Goal: Task Accomplishment & Management: Manage account settings

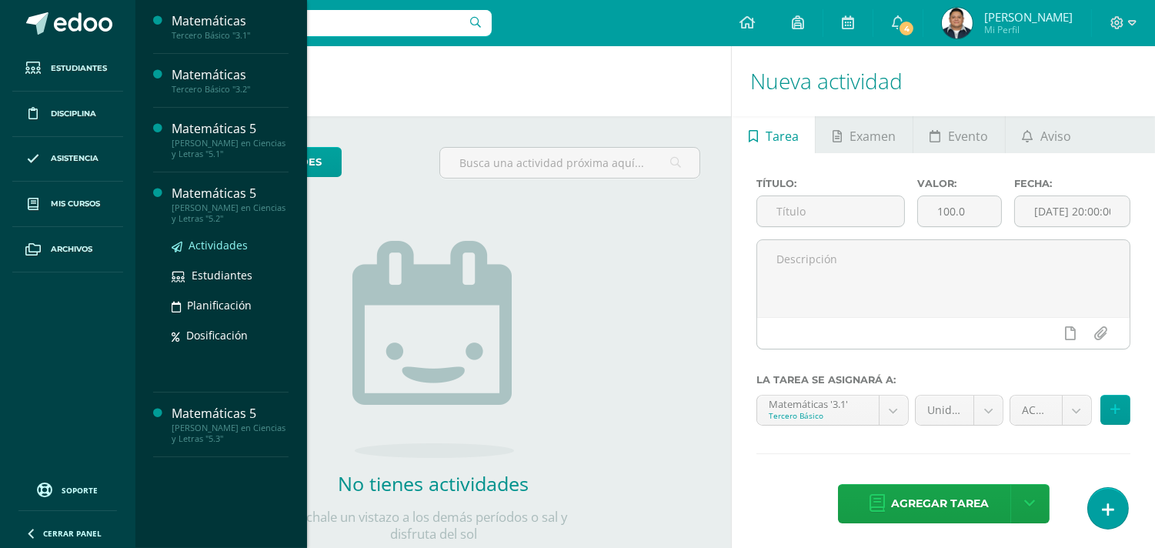
click at [196, 238] on span "Actividades" at bounding box center [217, 245] width 59 height 15
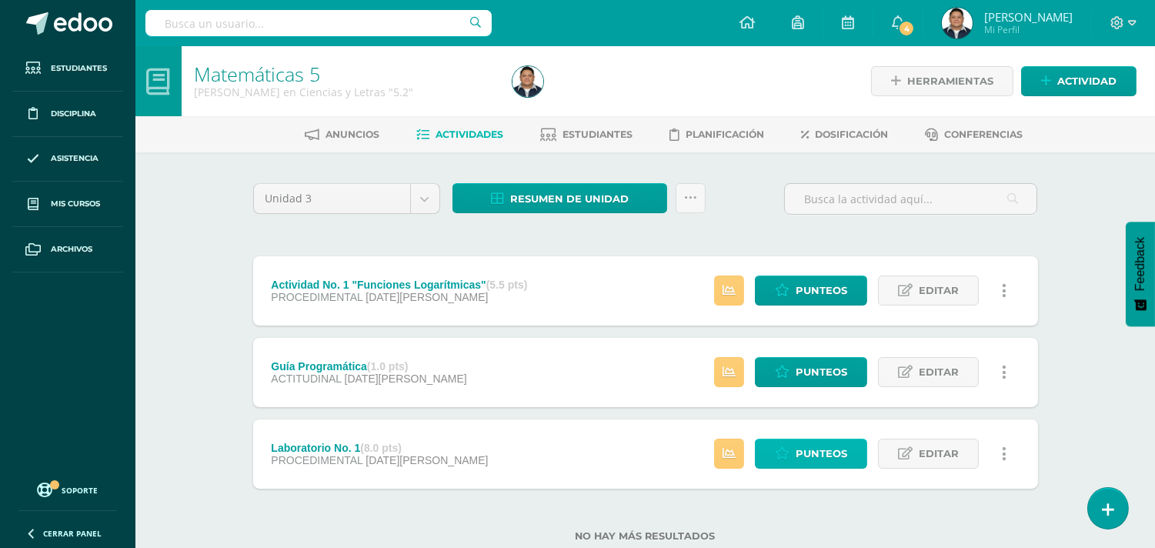
click at [825, 448] on span "Punteos" at bounding box center [821, 453] width 52 height 28
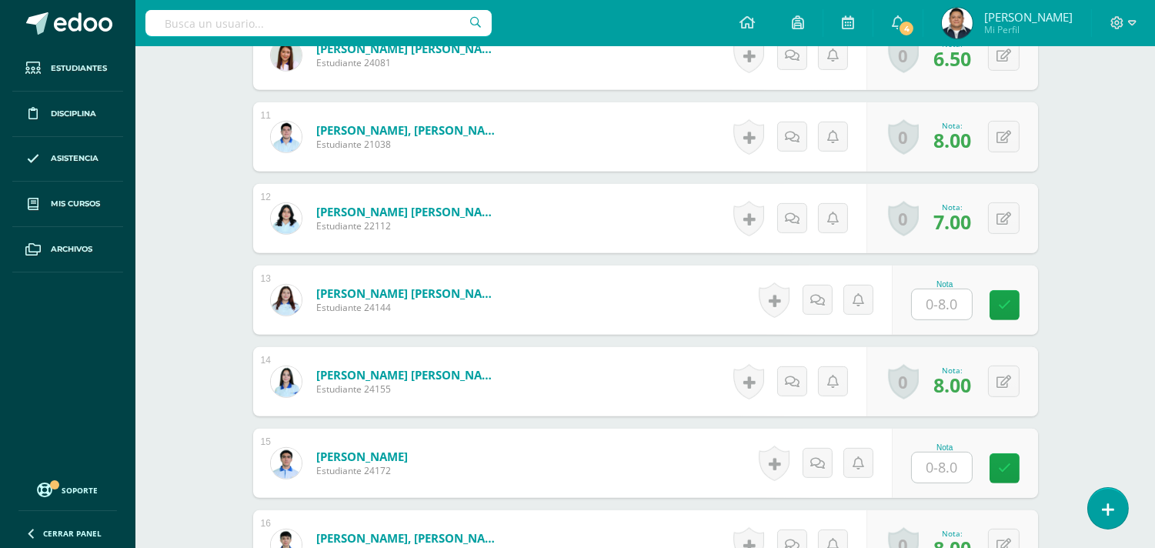
scroll to position [1279, 0]
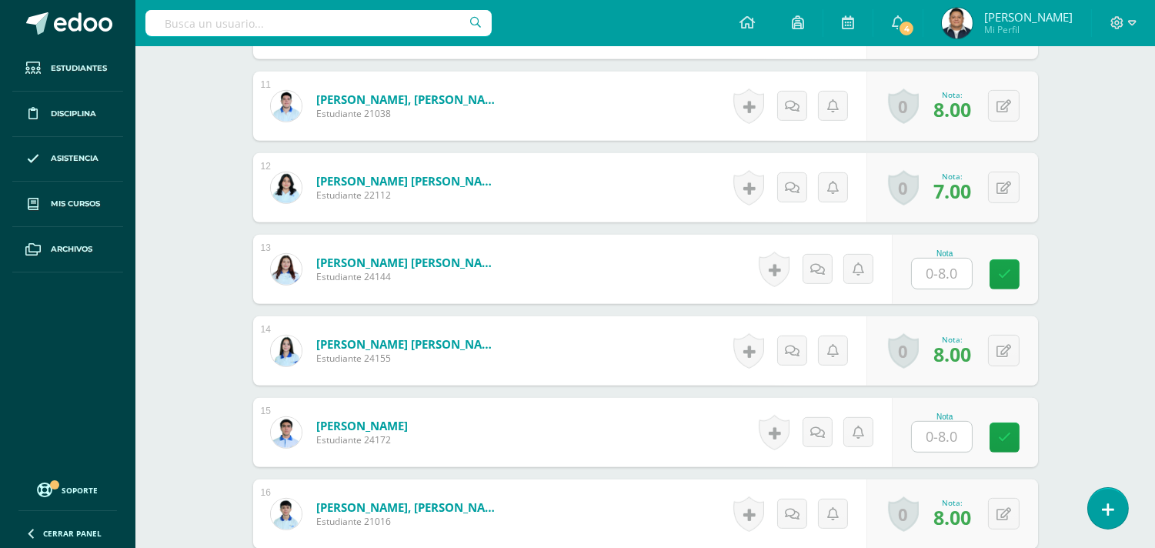
click at [919, 446] on input "text" at bounding box center [942, 437] width 60 height 30
type input "4.00"
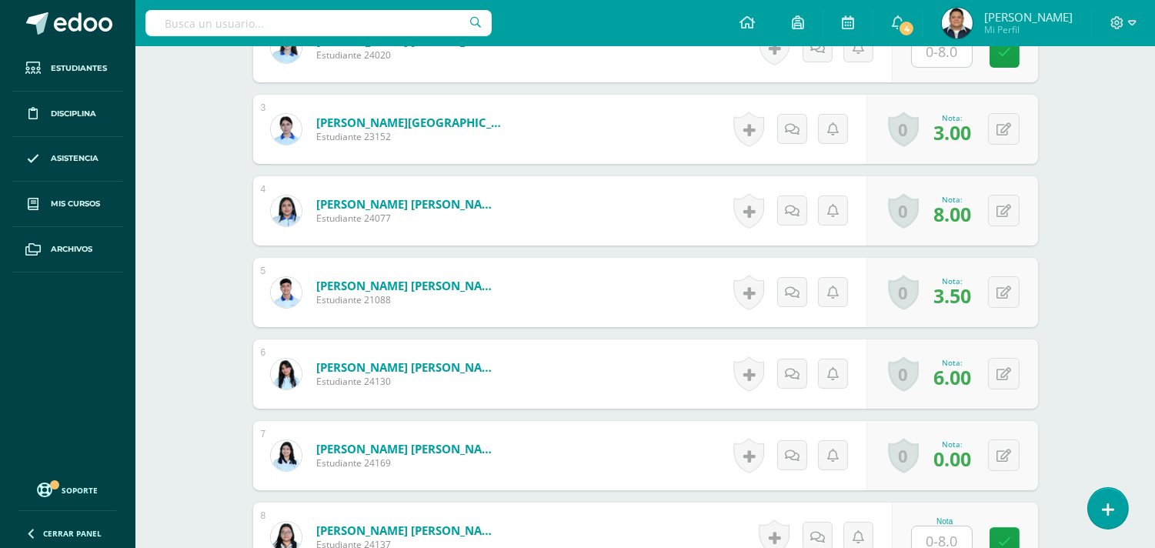
scroll to position [852, 0]
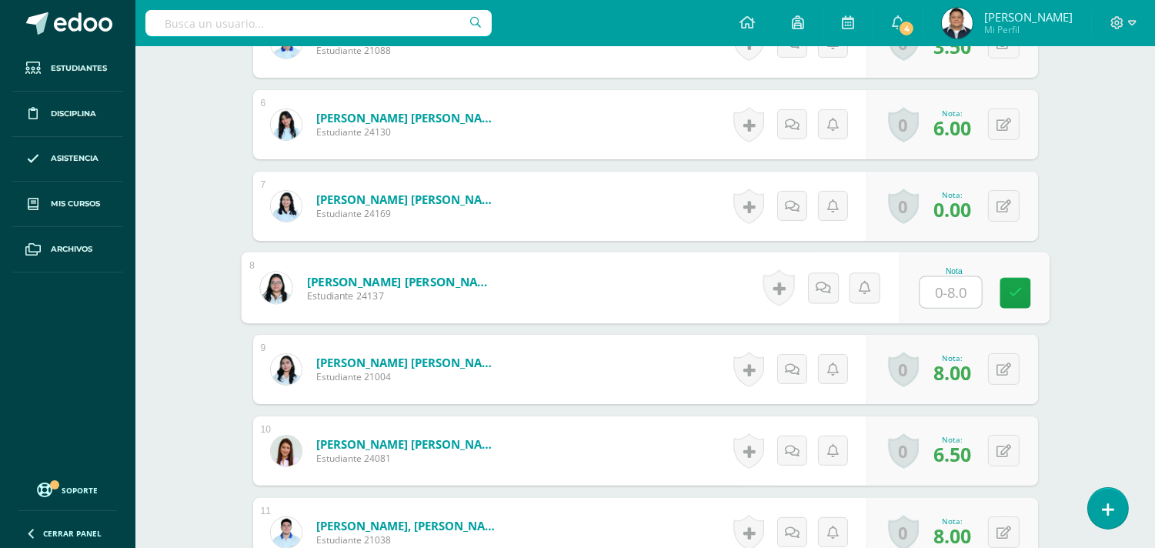
click at [954, 293] on input "text" at bounding box center [950, 292] width 62 height 31
type input "3.00"
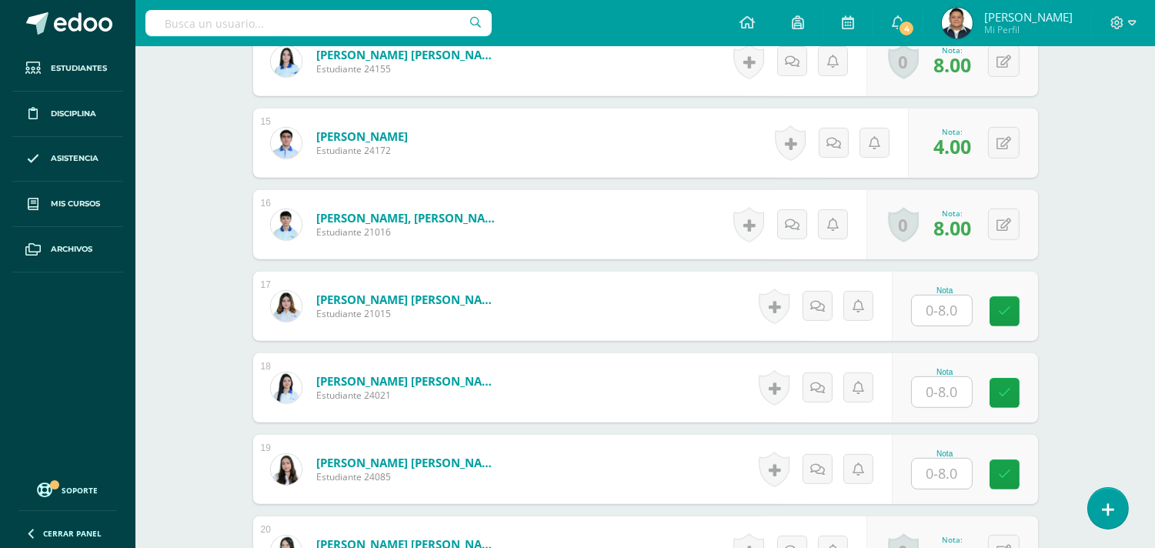
scroll to position [1622, 0]
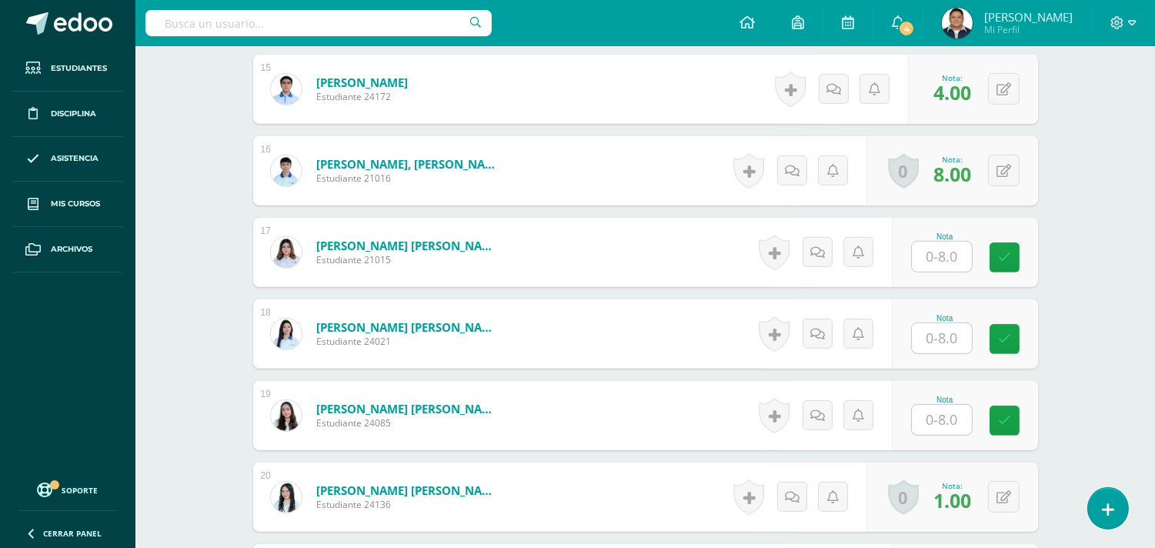
click at [956, 252] on input "text" at bounding box center [942, 257] width 60 height 30
type input "3.00"
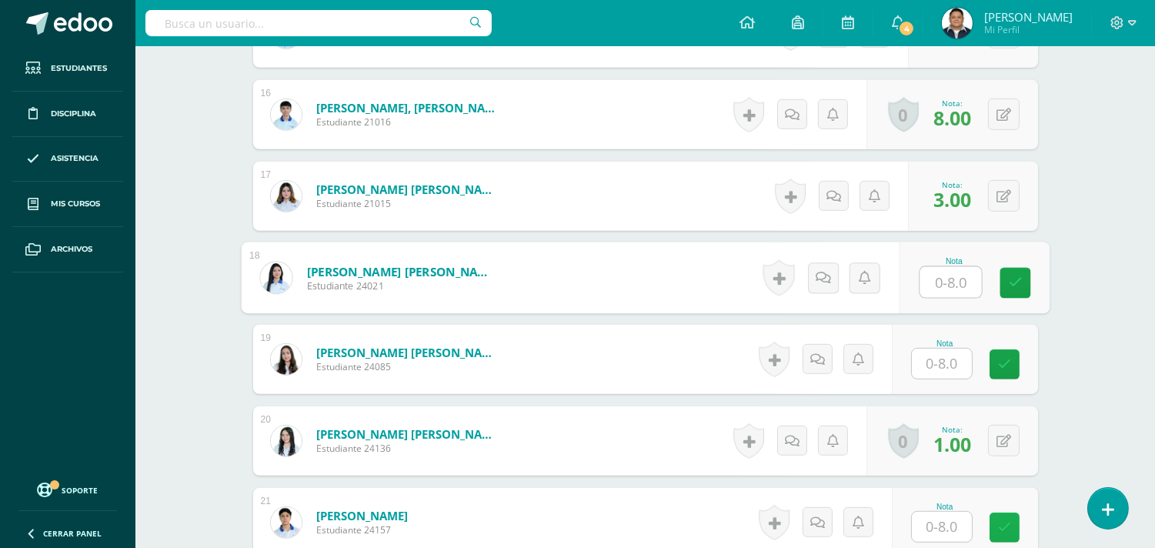
scroll to position [1708, 0]
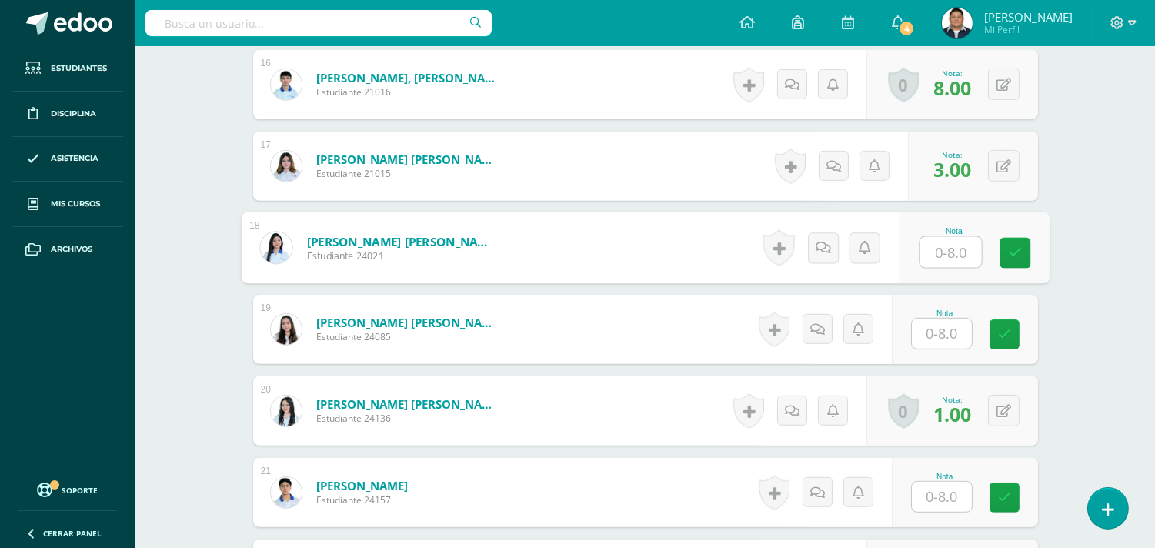
click at [945, 321] on input "text" at bounding box center [942, 334] width 60 height 30
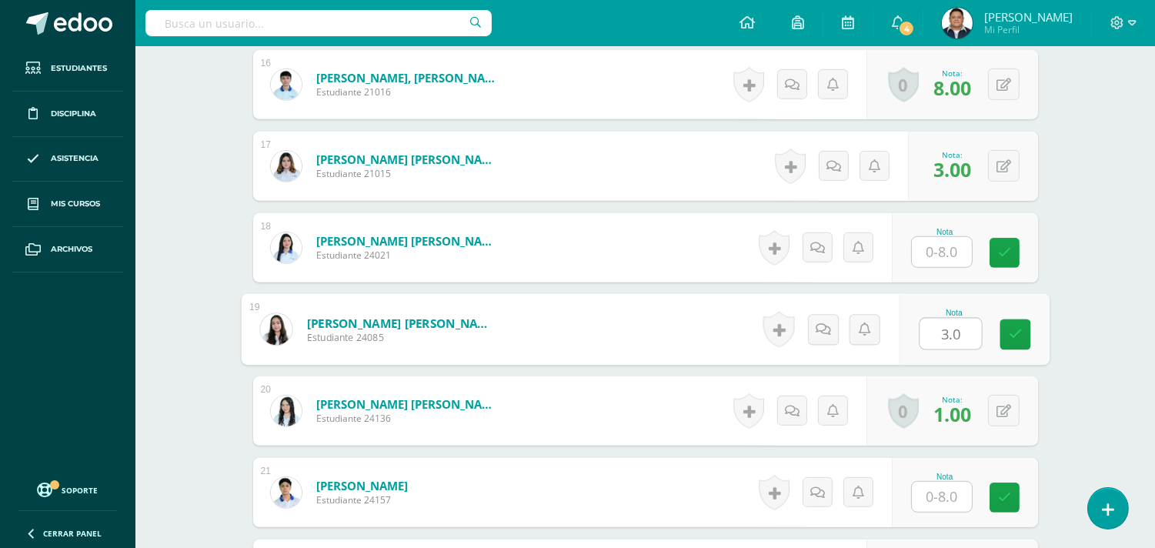
type input "3.00"
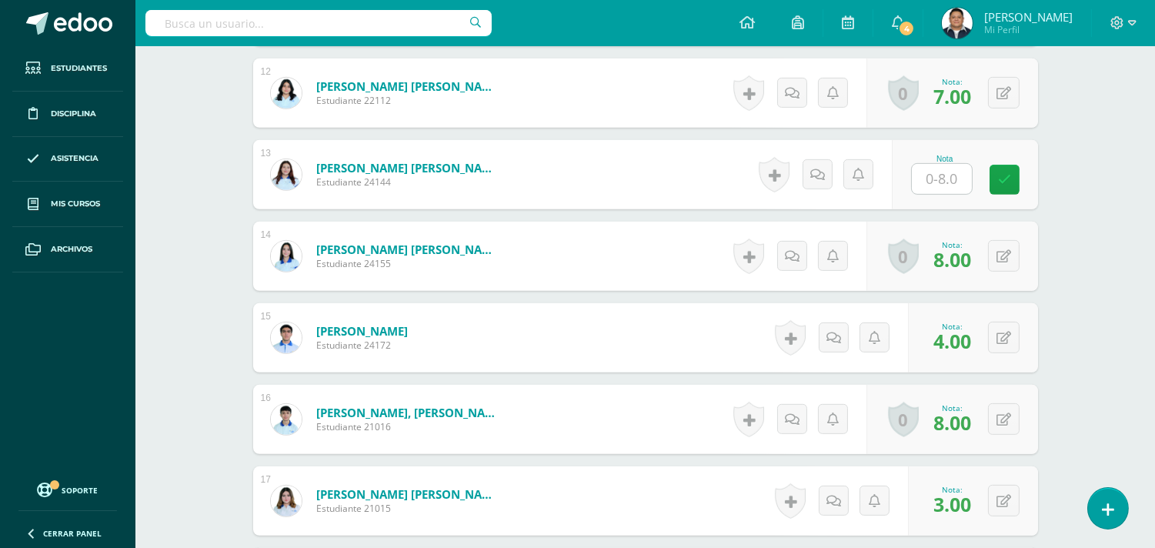
scroll to position [1366, 0]
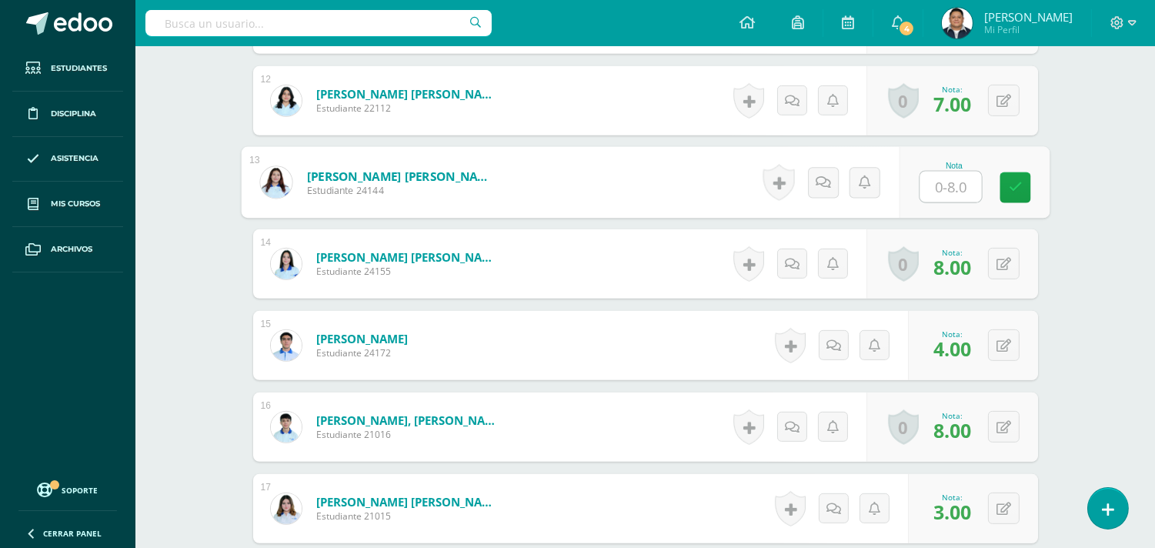
click at [951, 185] on input "text" at bounding box center [950, 187] width 62 height 31
type input "8.00"
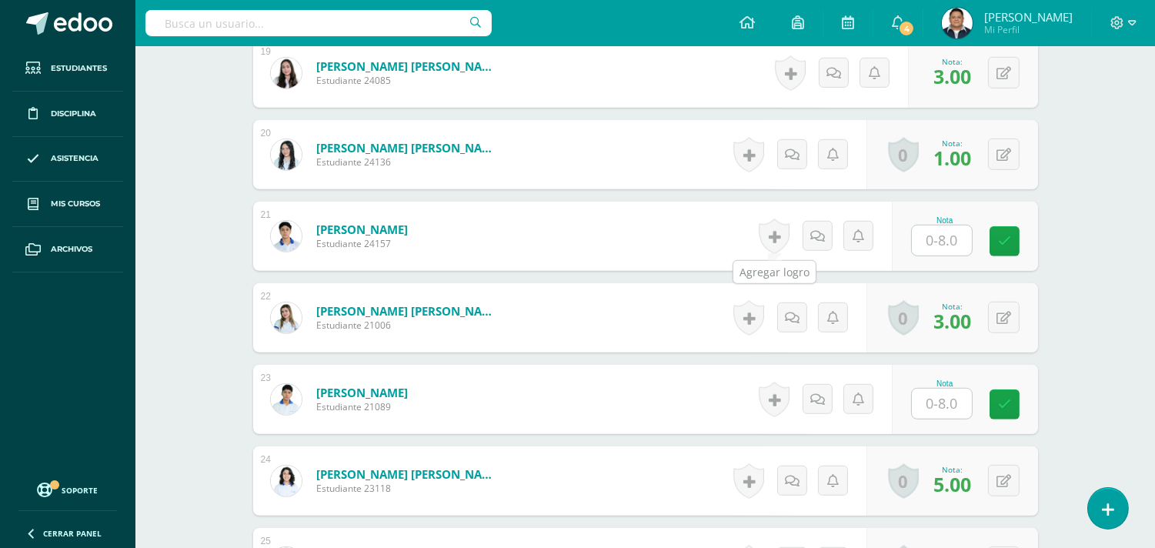
scroll to position [2050, 0]
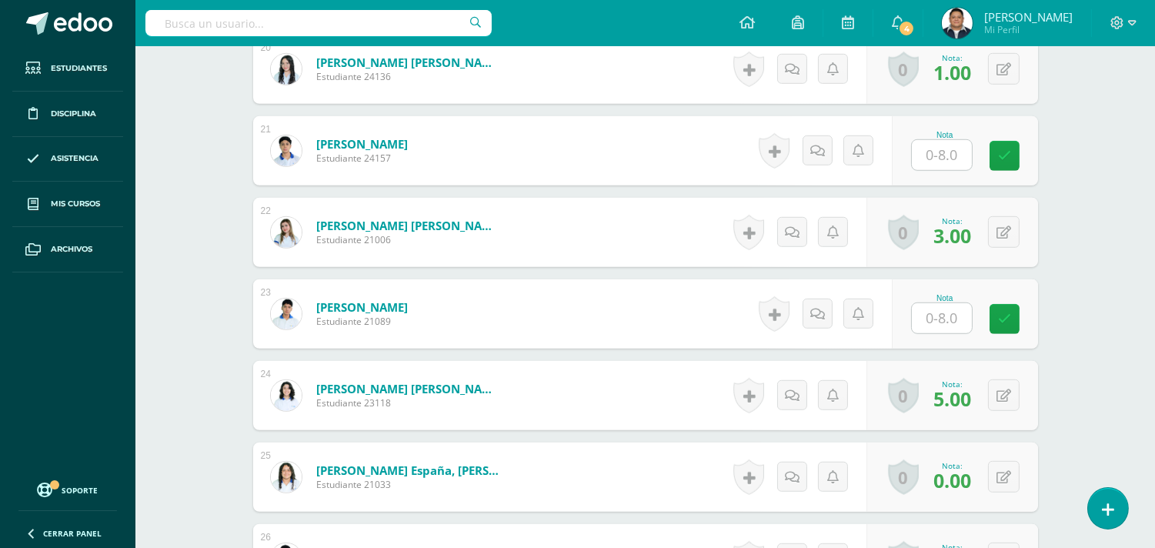
click at [941, 327] on input "text" at bounding box center [942, 318] width 60 height 30
type input "6.00"
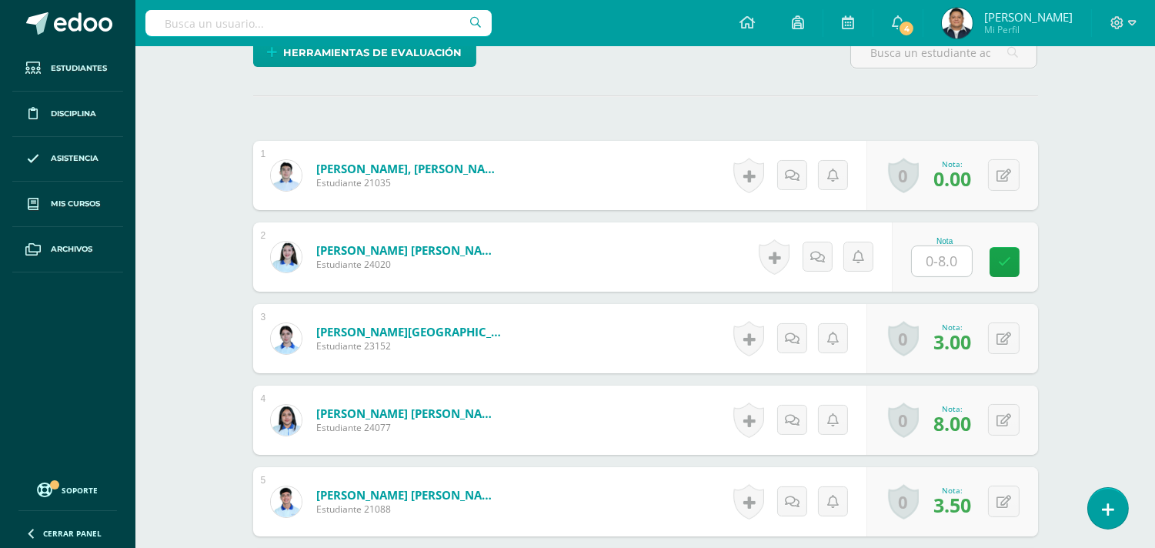
scroll to position [340, 0]
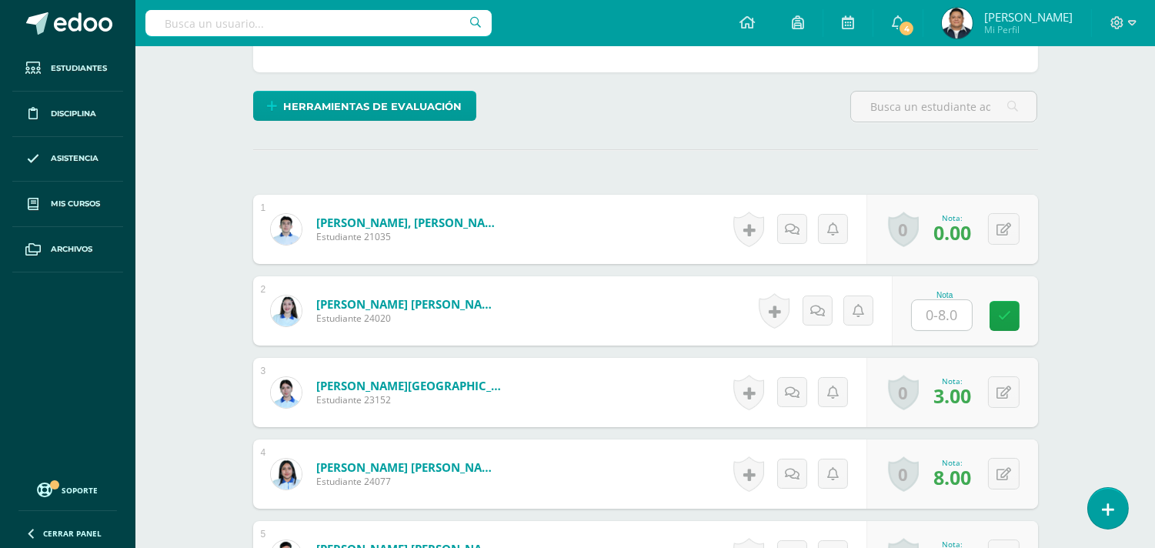
click at [936, 309] on input "text" at bounding box center [942, 315] width 60 height 30
type input "4.50"
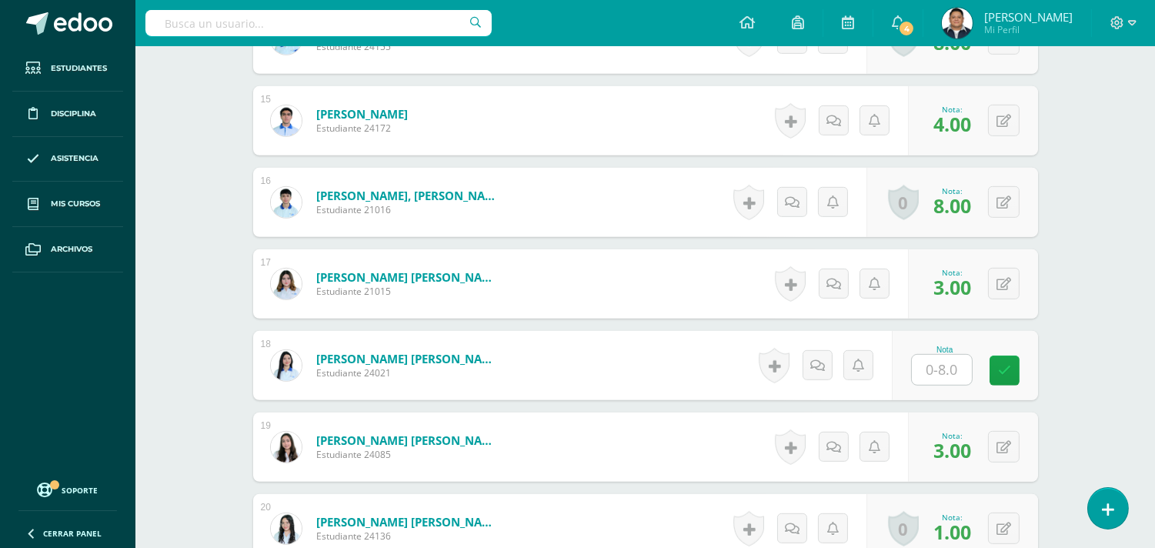
scroll to position [1622, 0]
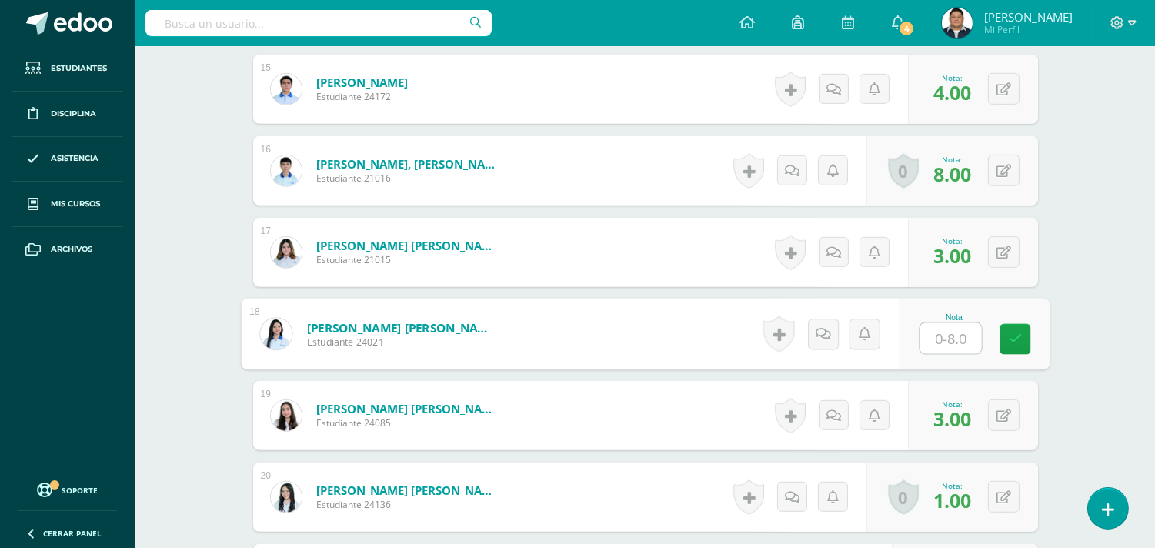
click at [936, 333] on input "text" at bounding box center [950, 338] width 62 height 31
type input "1.00"
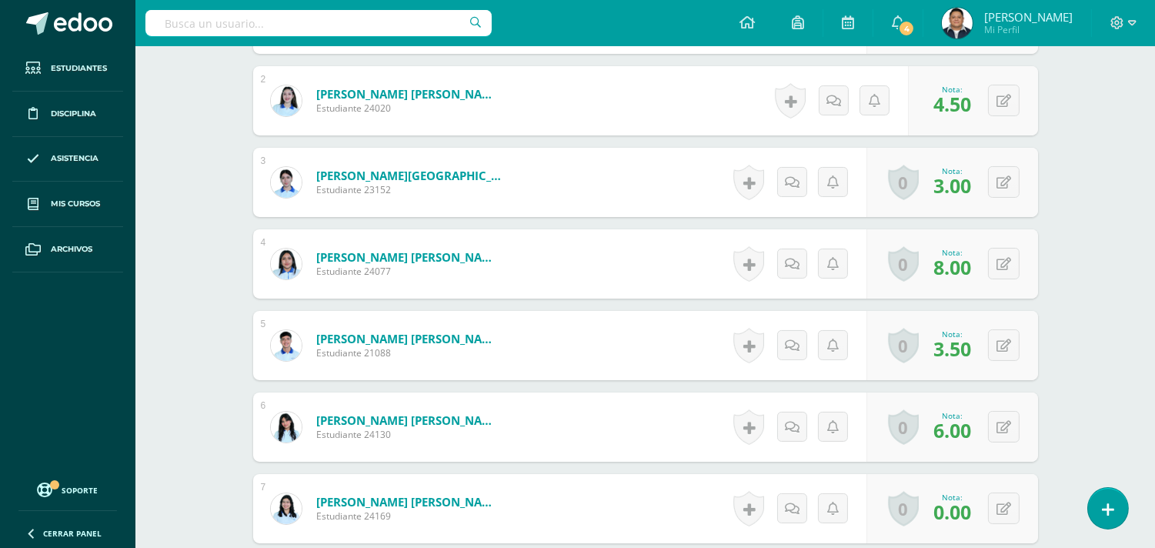
scroll to position [340, 0]
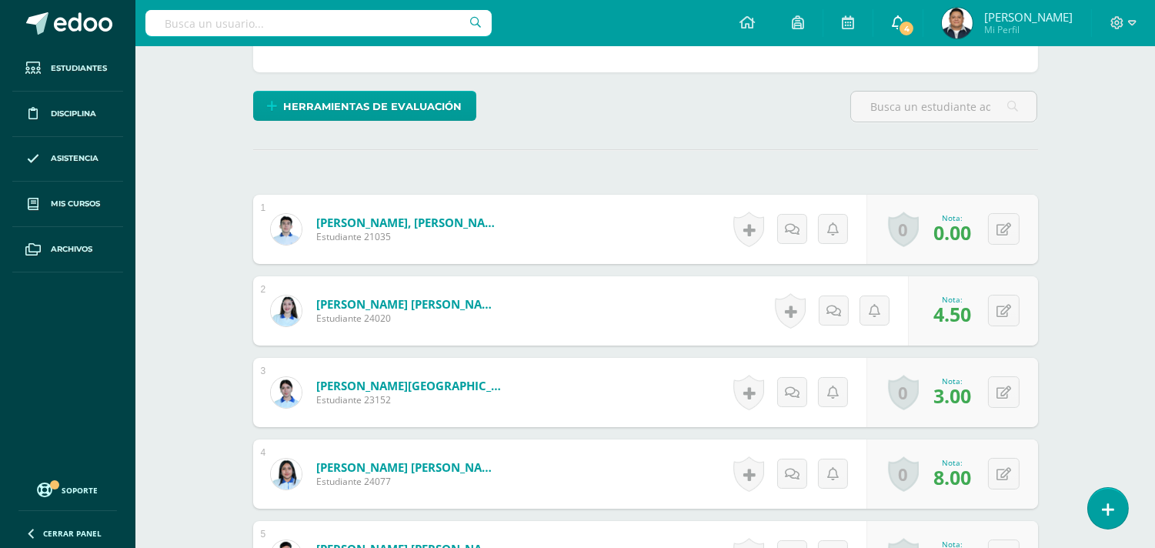
click at [912, 35] on link "4" at bounding box center [897, 23] width 49 height 46
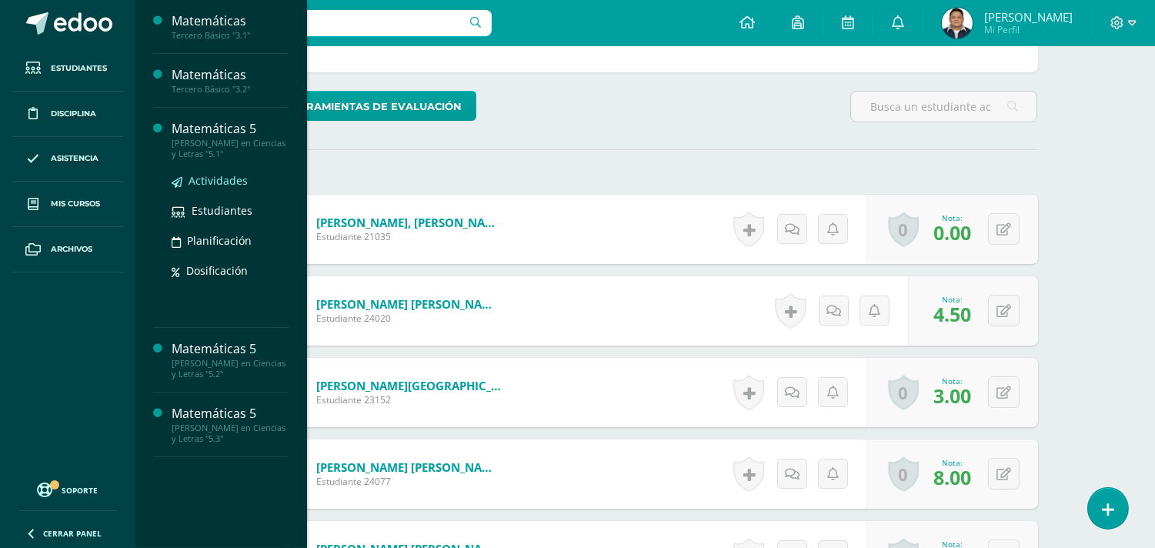
click at [206, 175] on span "Actividades" at bounding box center [217, 180] width 59 height 15
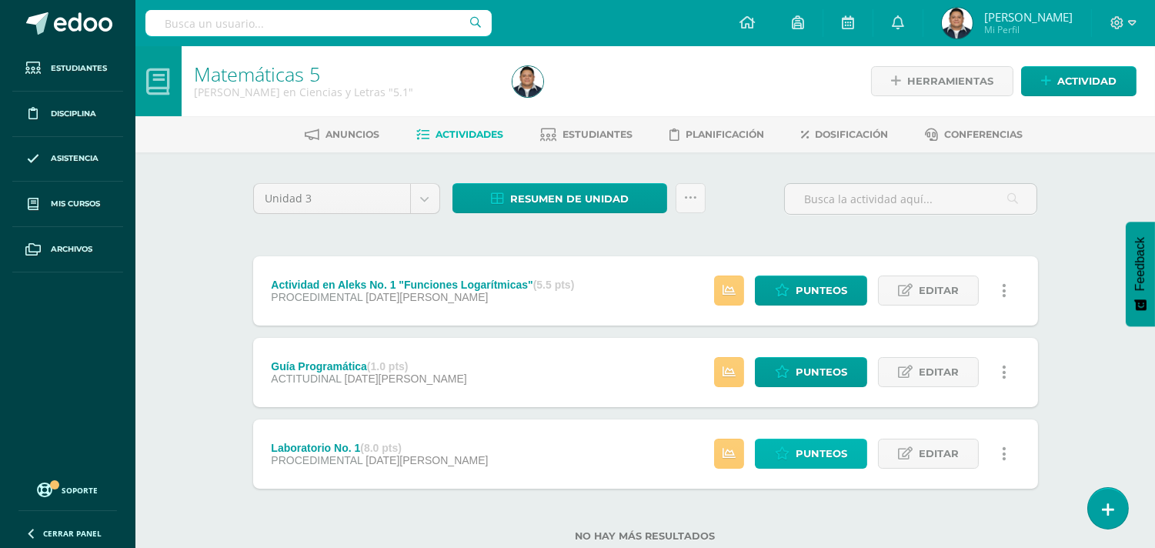
click at [834, 445] on span "Punteos" at bounding box center [821, 453] width 52 height 28
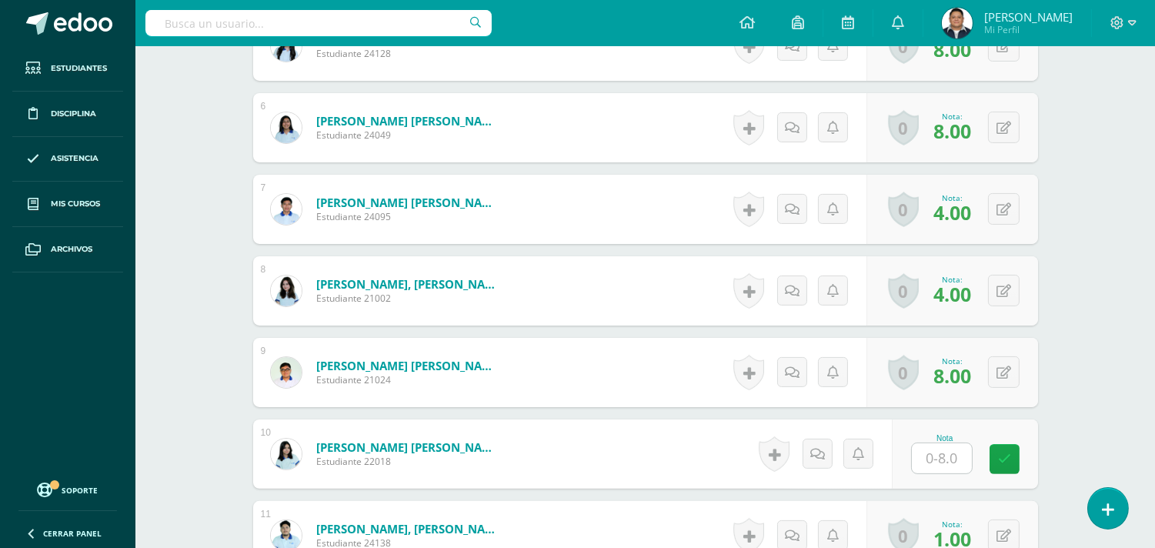
scroll to position [850, 0]
click at [931, 448] on input "text" at bounding box center [942, 457] width 60 height 30
type input "1.00"
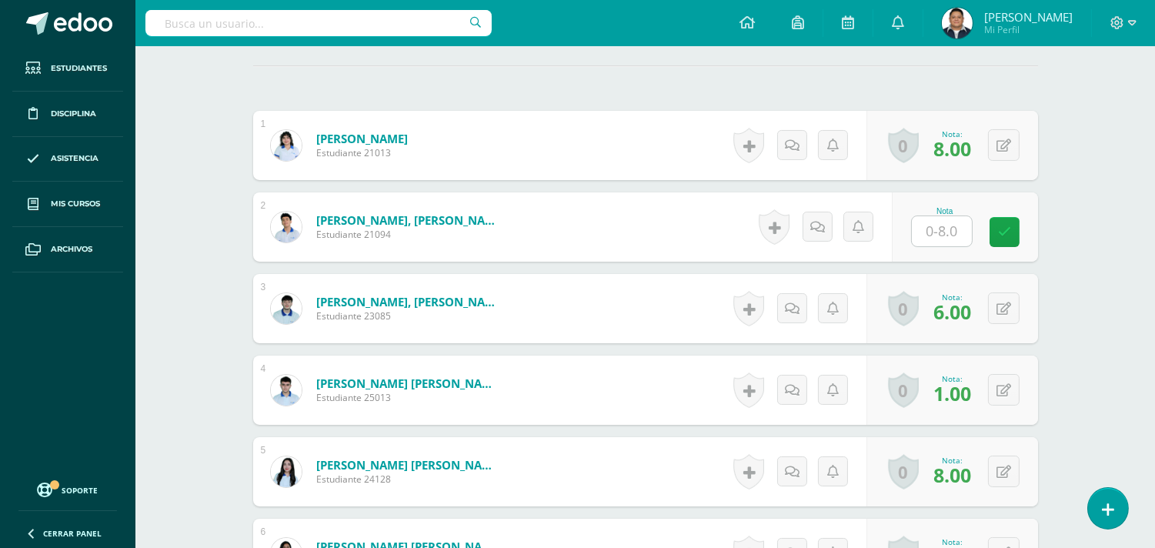
scroll to position [425, 0]
click at [932, 233] on input "text" at bounding box center [950, 230] width 62 height 31
type input "8.00"
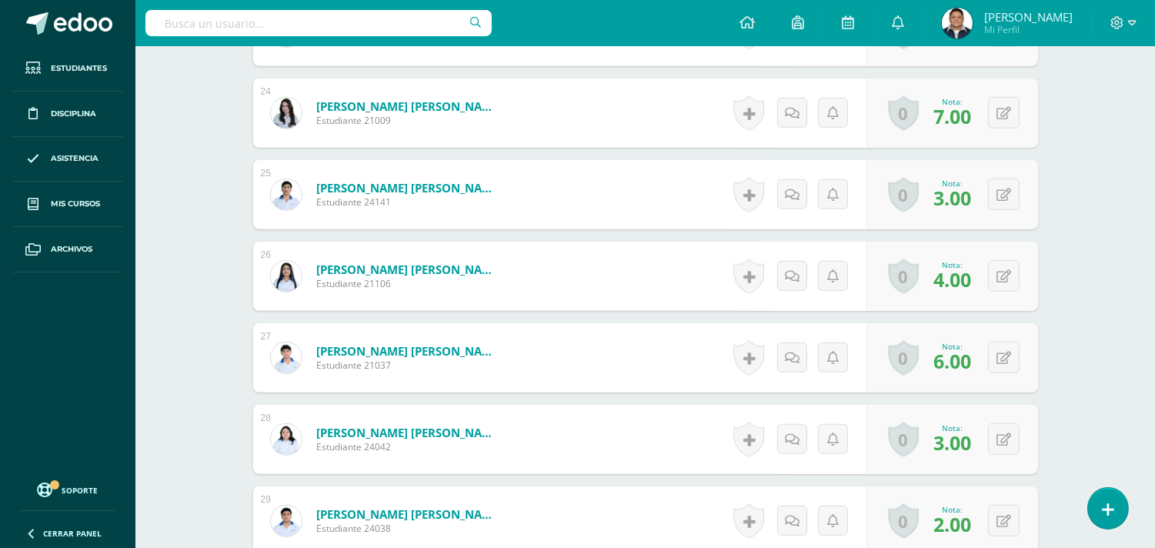
scroll to position [1819, 0]
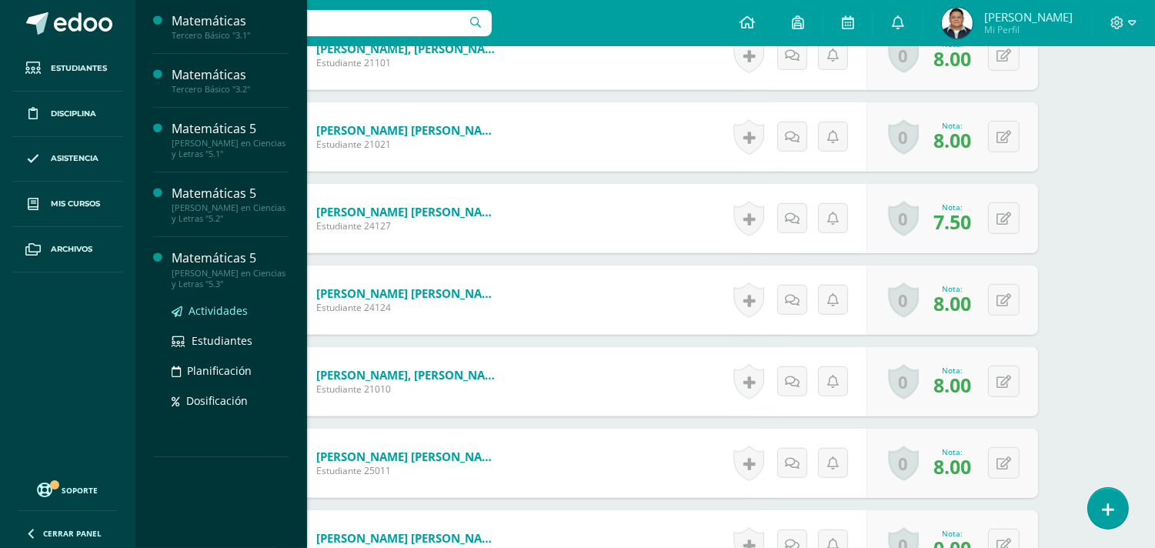
click at [235, 313] on span "Actividades" at bounding box center [217, 310] width 59 height 15
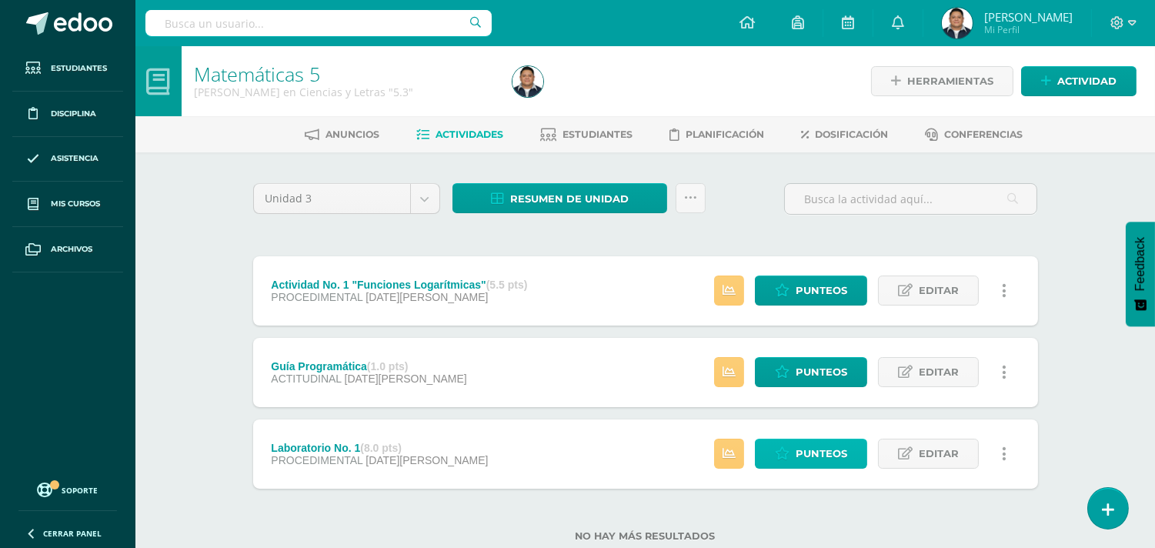
click at [813, 459] on span "Punteos" at bounding box center [821, 453] width 52 height 28
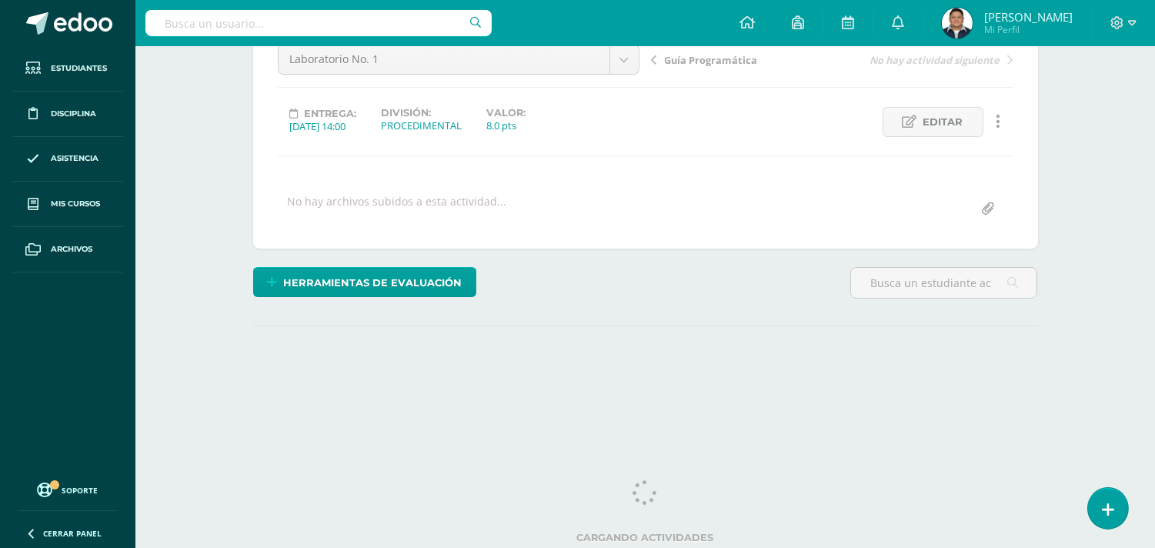
scroll to position [165, 0]
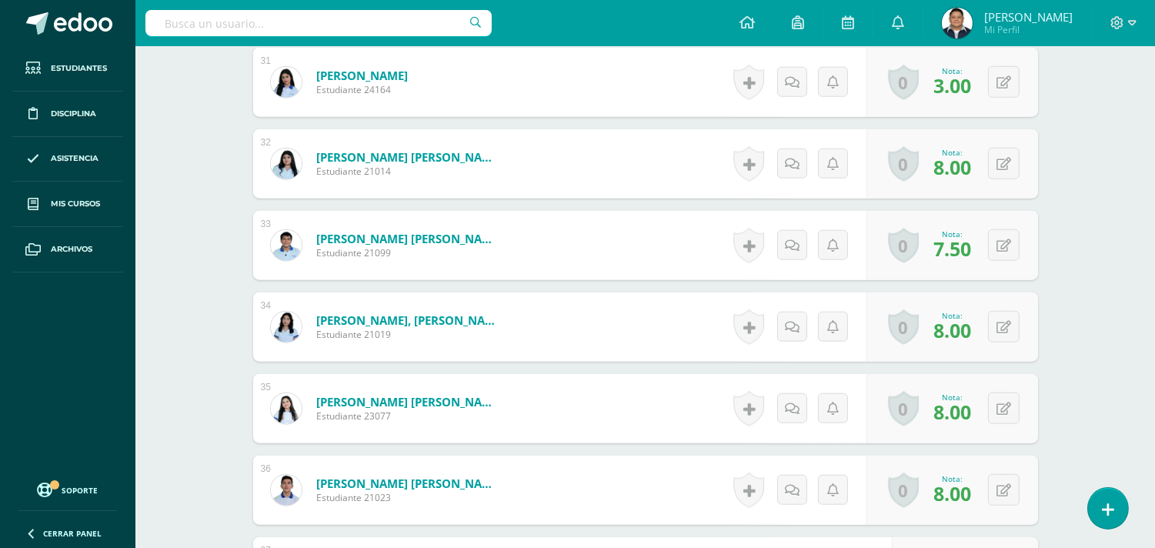
scroll to position [3330, 0]
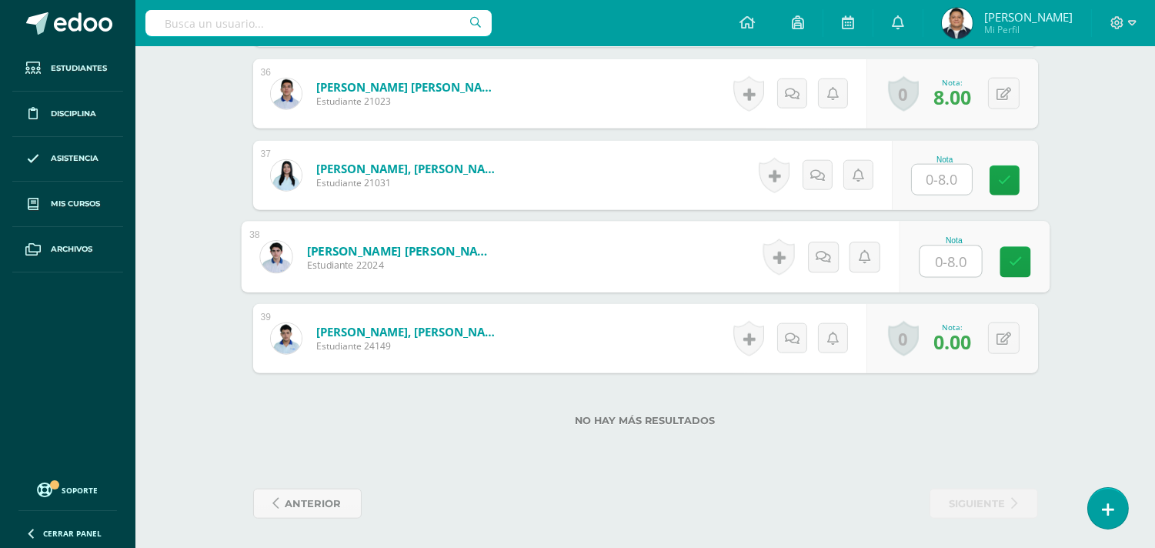
click at [946, 254] on input "text" at bounding box center [950, 261] width 62 height 31
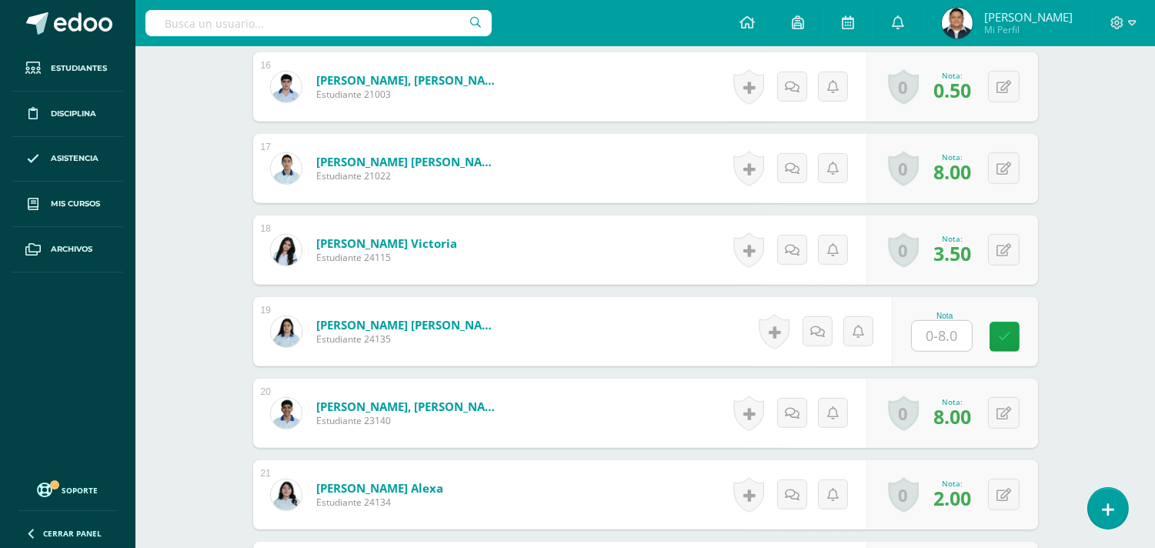
scroll to position [1279, 0]
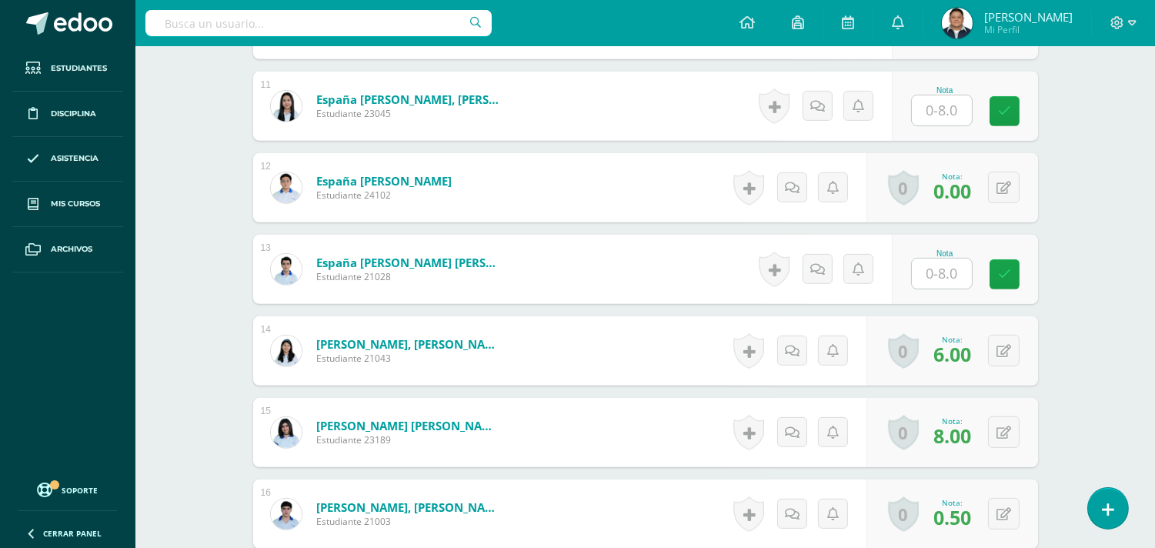
type input "8.00"
click at [952, 269] on input "text" at bounding box center [942, 273] width 60 height 30
type input "8.00"
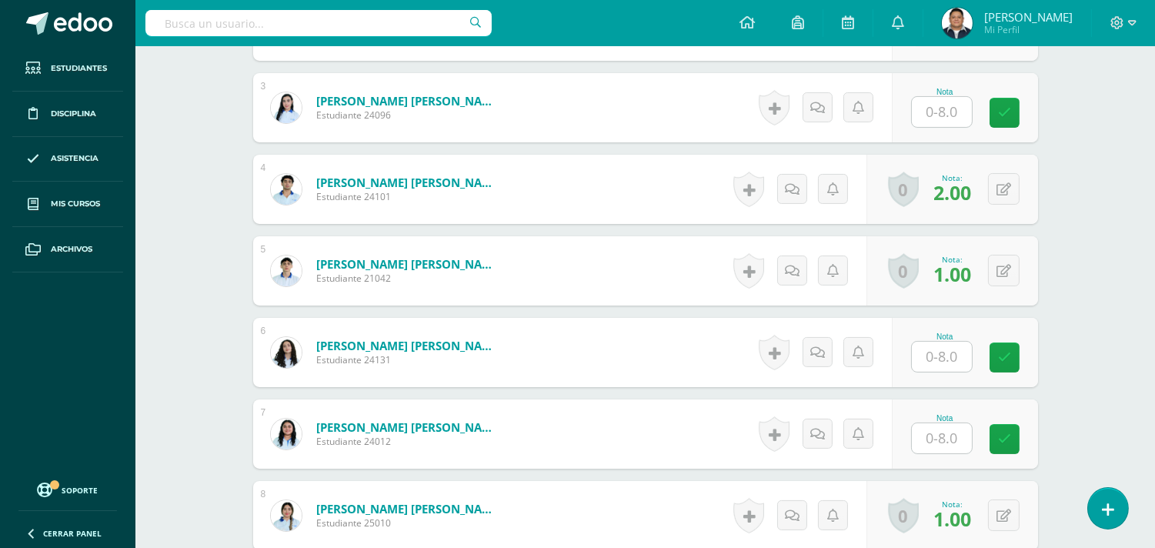
scroll to position [595, 0]
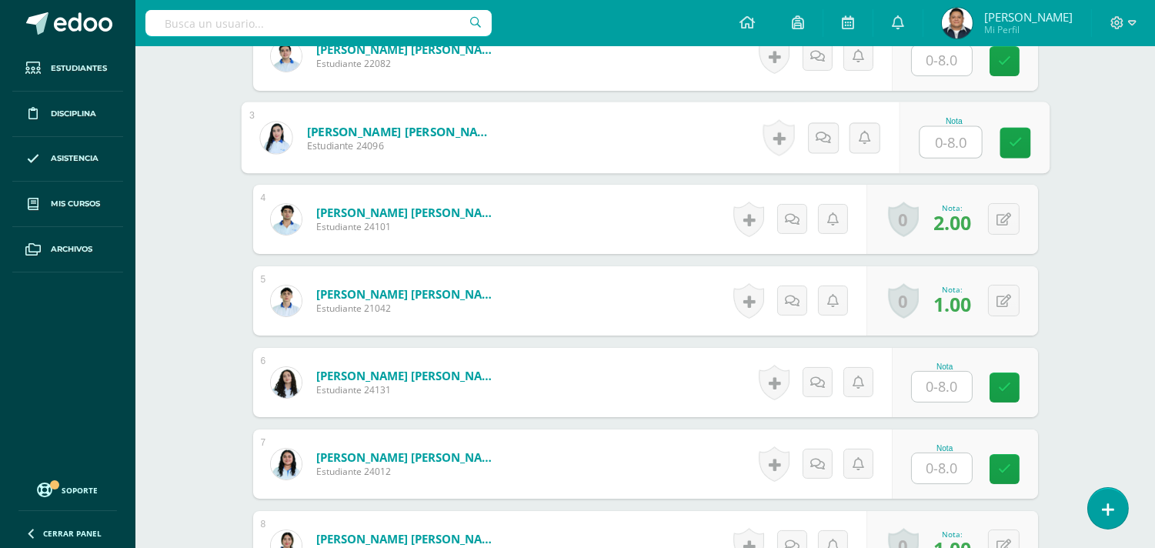
click at [939, 128] on input "text" at bounding box center [950, 142] width 62 height 31
type input "8.00"
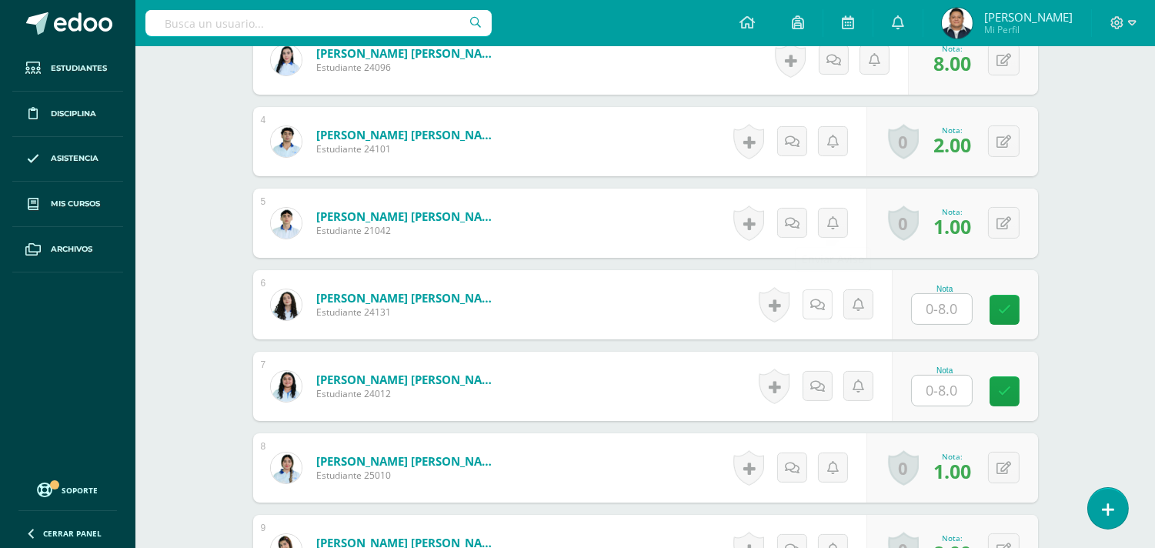
scroll to position [765, 0]
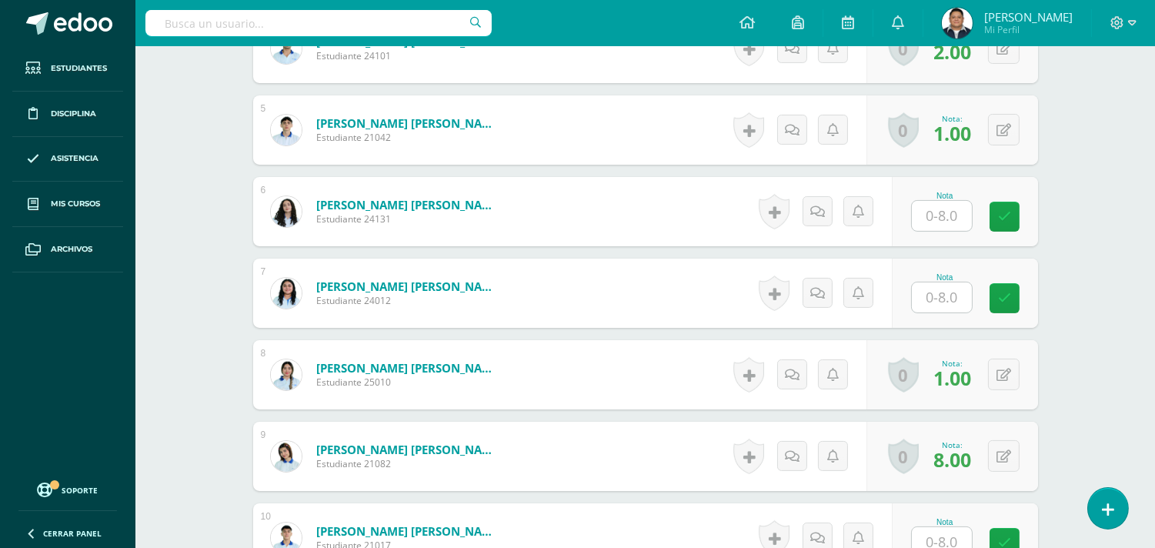
click at [972, 219] on div at bounding box center [942, 216] width 62 height 32
click at [952, 289] on input "text" at bounding box center [950, 297] width 62 height 31
type input "8.00"
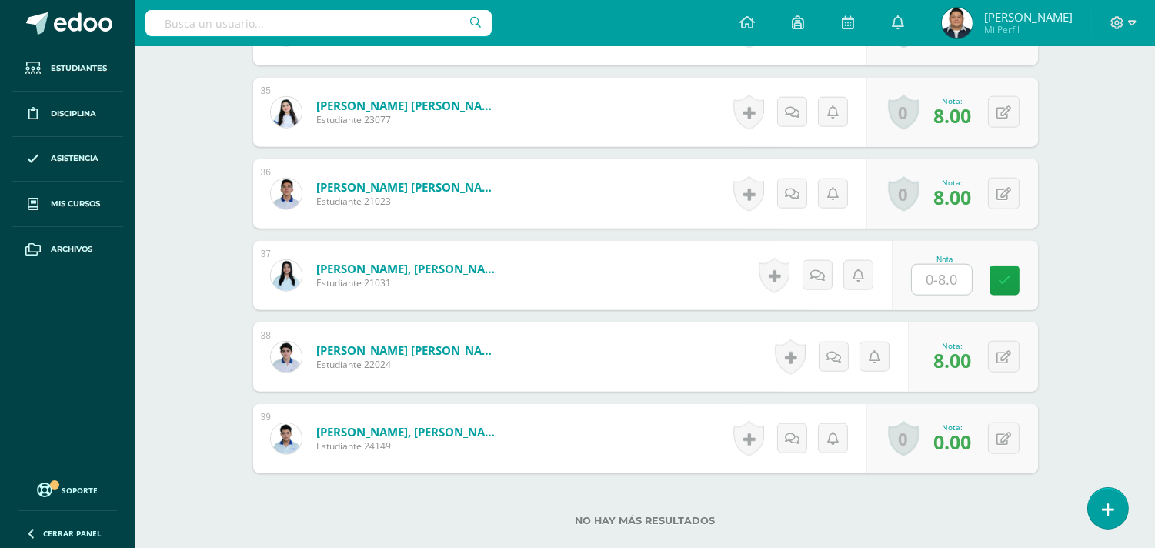
scroll to position [3244, 0]
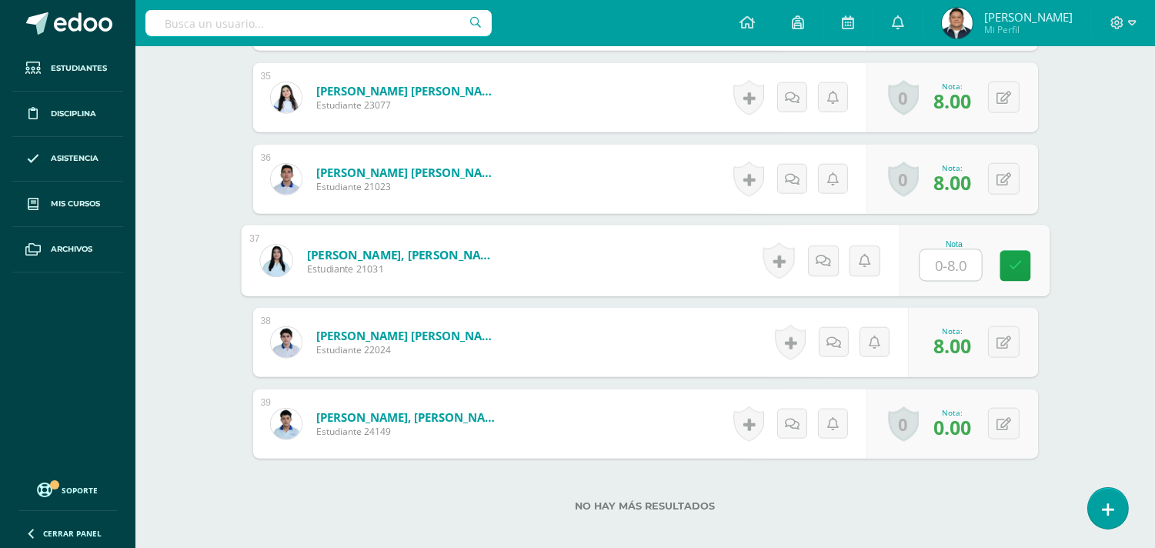
click at [955, 274] on input "text" at bounding box center [950, 265] width 62 height 31
type input "2.00"
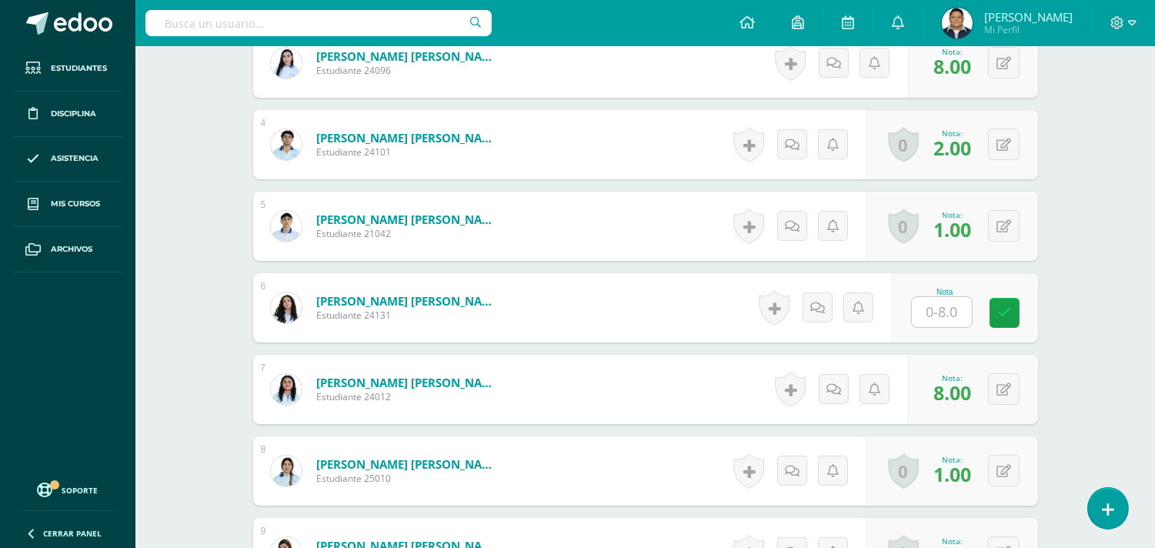
scroll to position [680, 0]
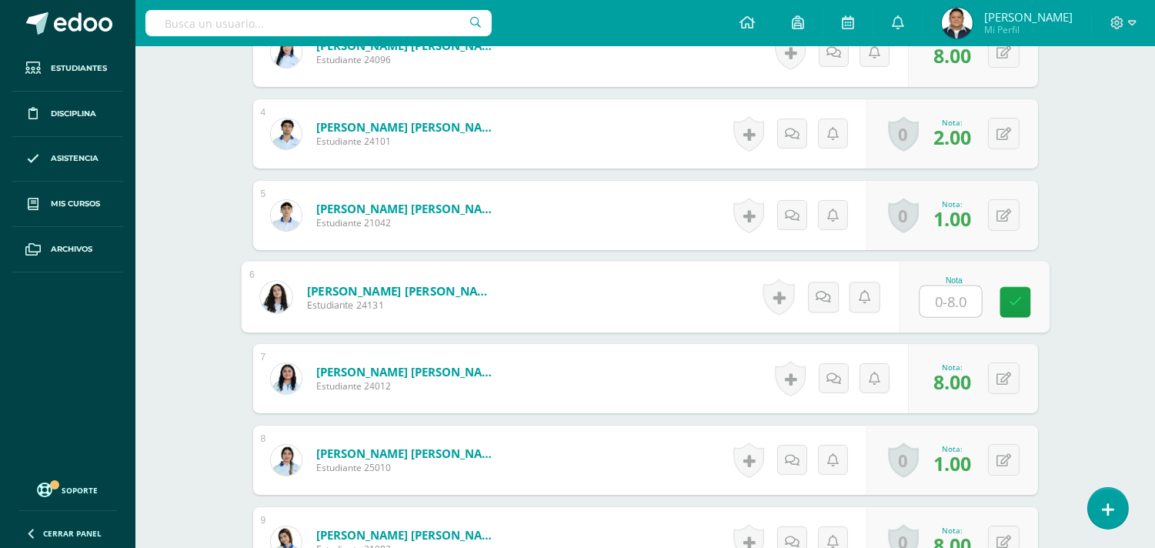
click at [947, 293] on input "text" at bounding box center [950, 301] width 62 height 31
type input "4.50"
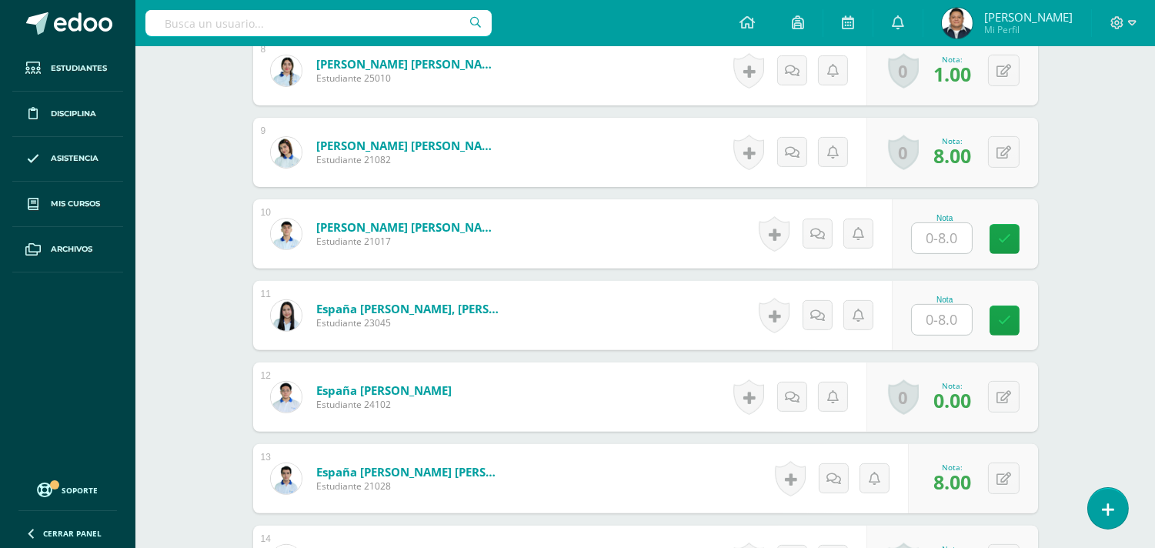
scroll to position [1108, 0]
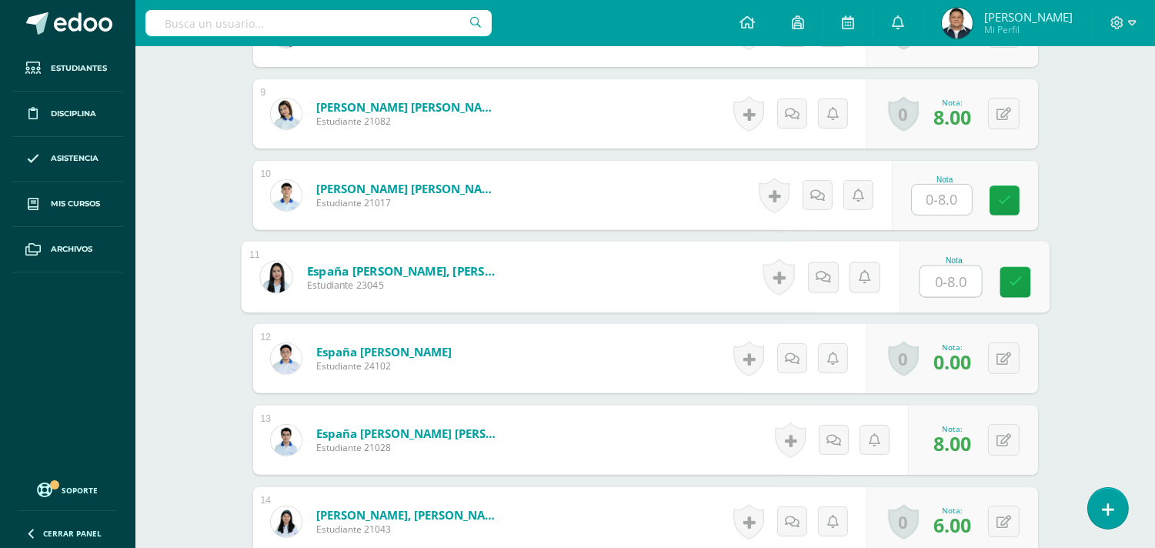
click at [936, 295] on input "text" at bounding box center [950, 281] width 62 height 31
type input "8.00"
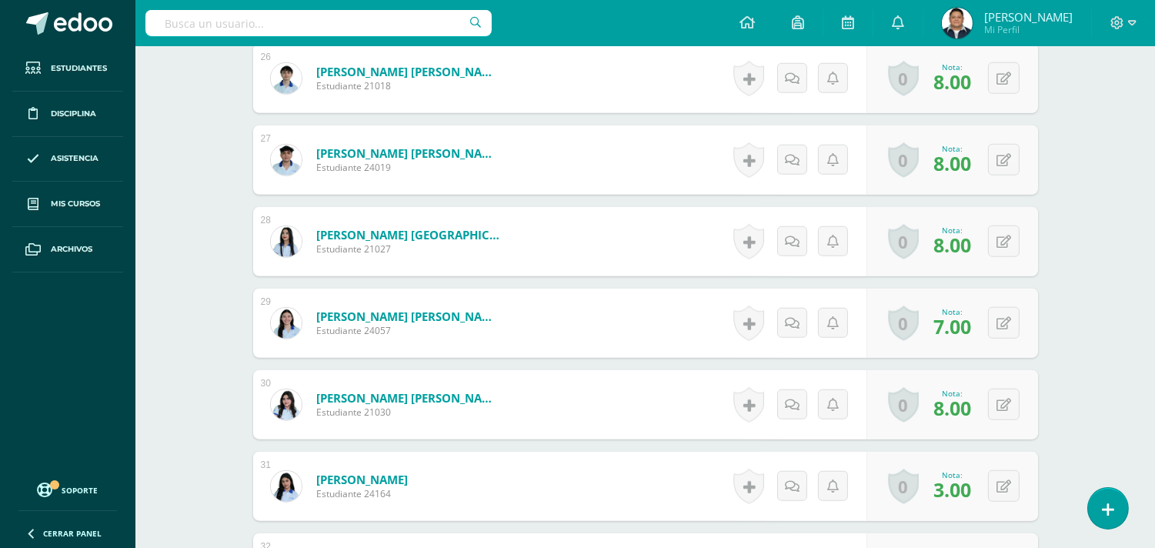
scroll to position [2304, 0]
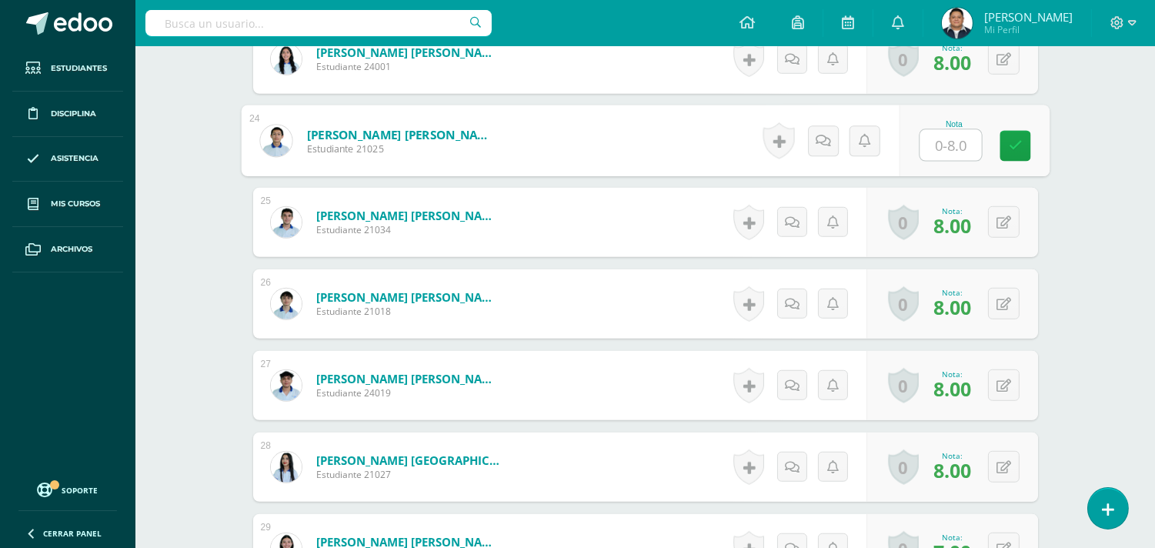
click at [929, 133] on input "text" at bounding box center [950, 145] width 62 height 31
type input "3.00"
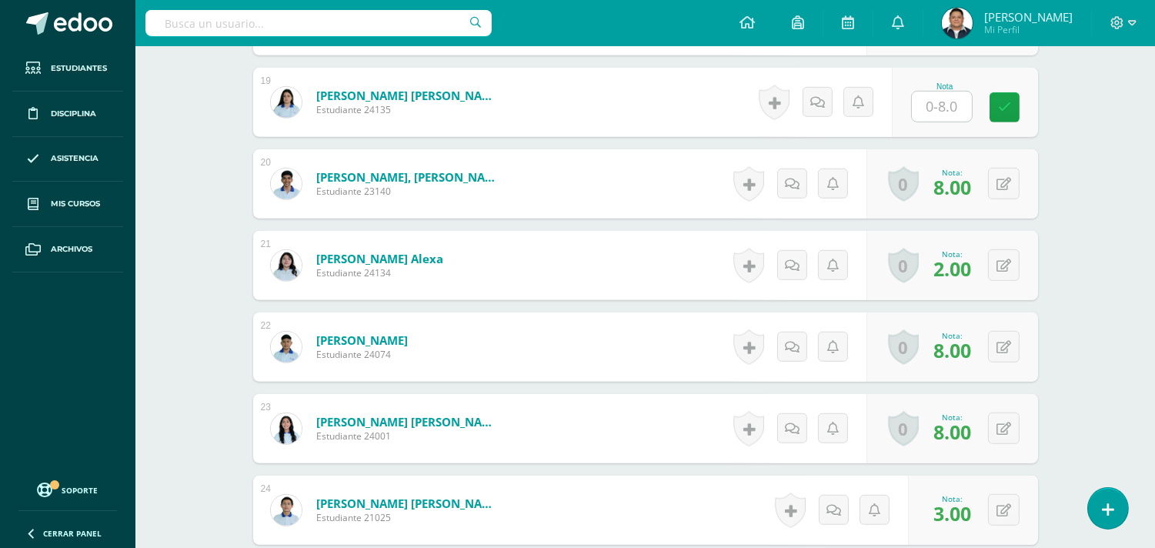
scroll to position [1620, 0]
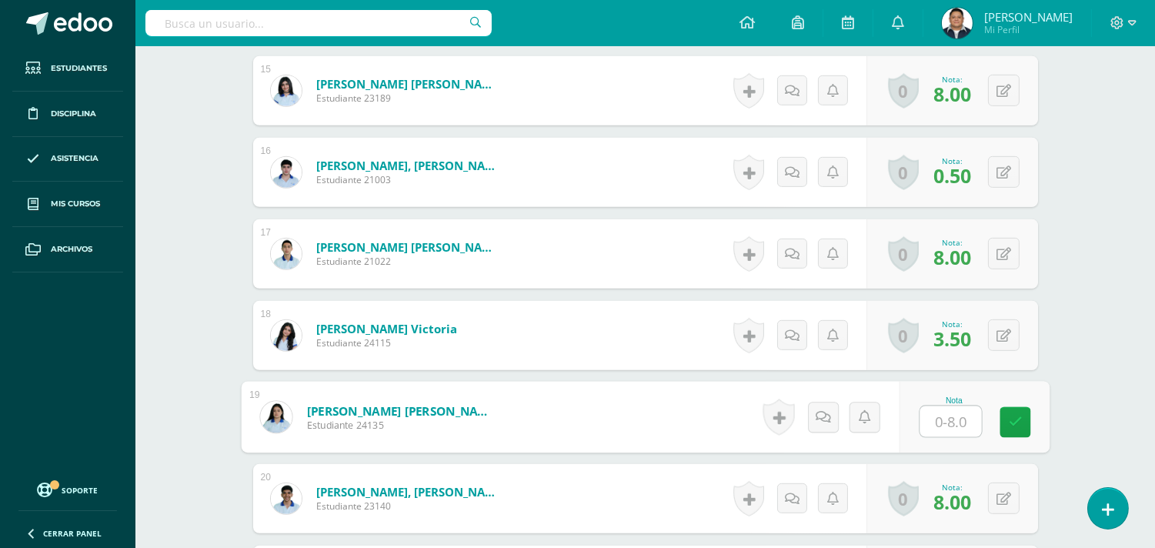
click at [939, 424] on input "text" at bounding box center [950, 421] width 62 height 31
type input "."
type input "5.00"
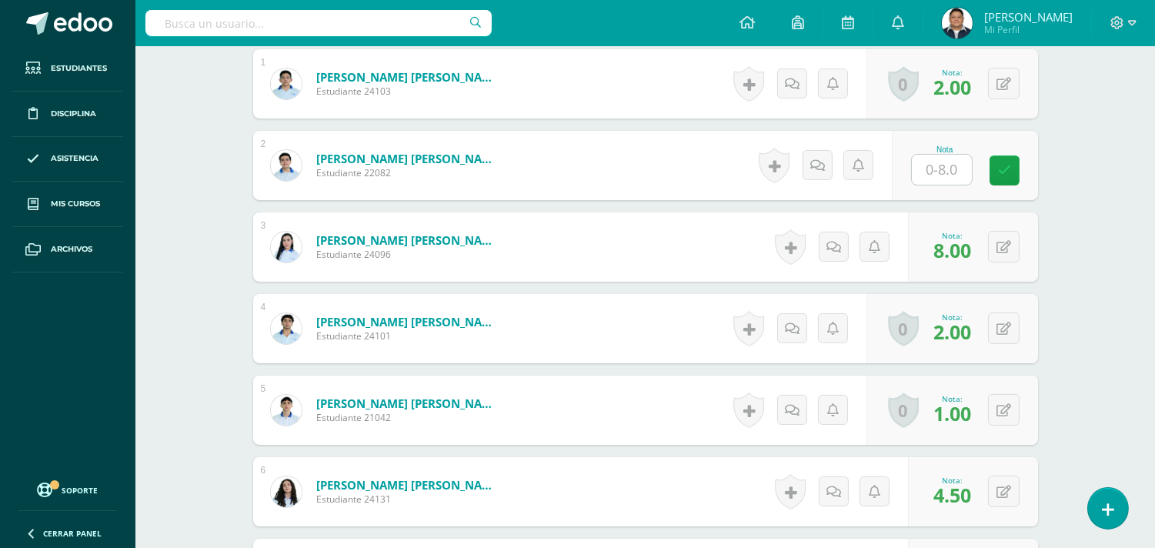
scroll to position [252, 0]
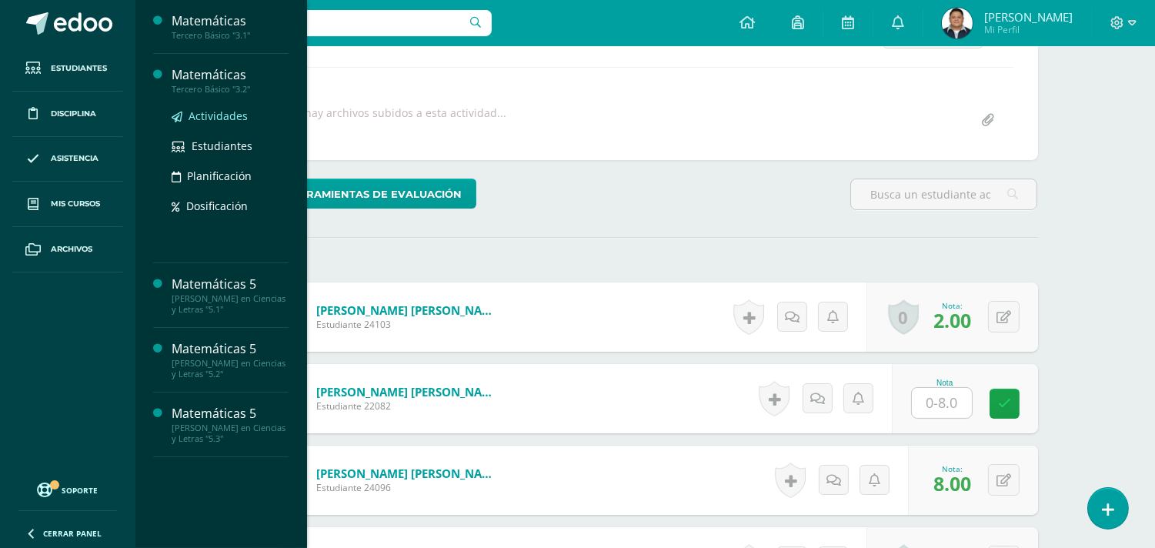
click at [217, 110] on span "Actividades" at bounding box center [217, 115] width 59 height 15
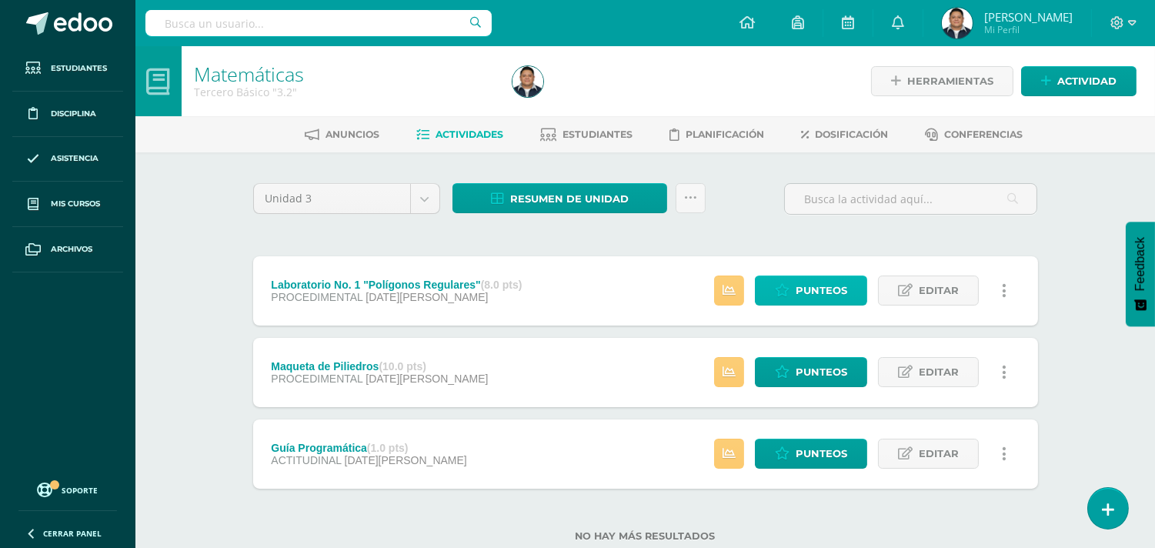
click at [813, 292] on span "Punteos" at bounding box center [821, 290] width 52 height 28
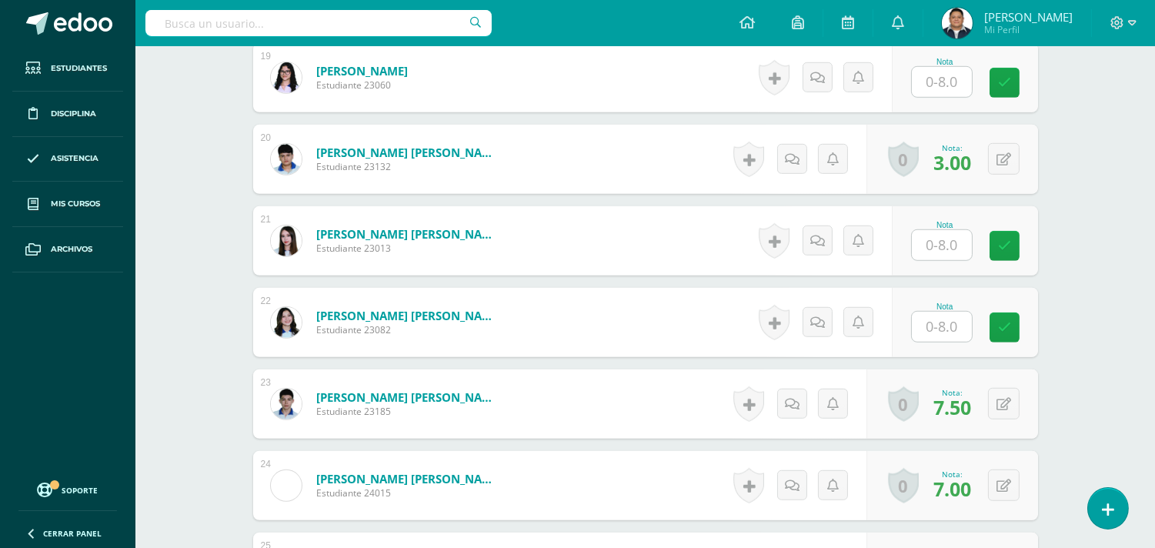
scroll to position [1964, 0]
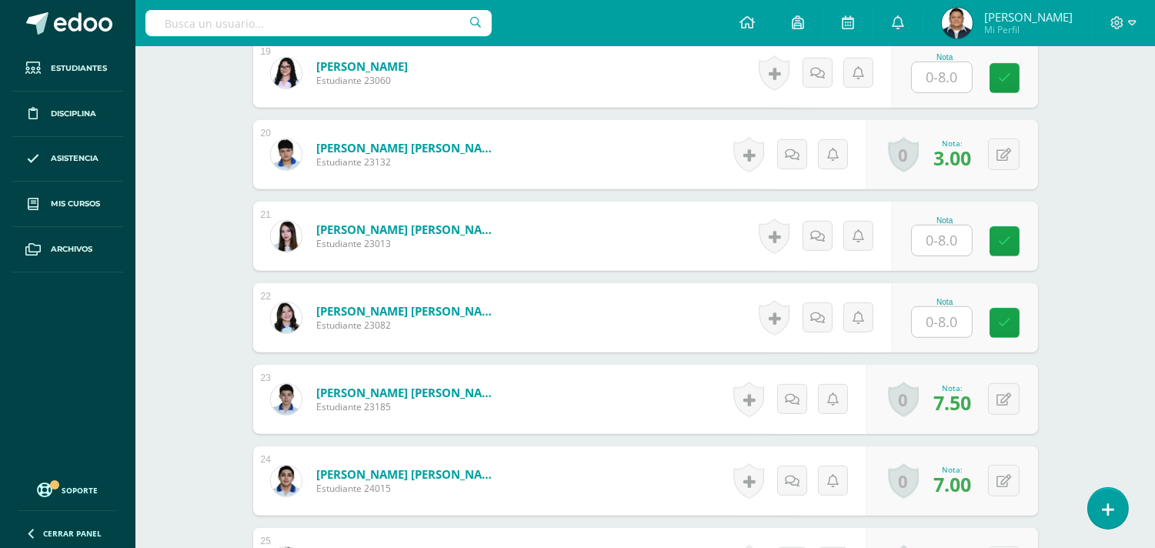
click at [926, 304] on div "Nota" at bounding box center [945, 302] width 68 height 8
click at [928, 307] on input "text" at bounding box center [942, 322] width 60 height 30
type input "5.50"
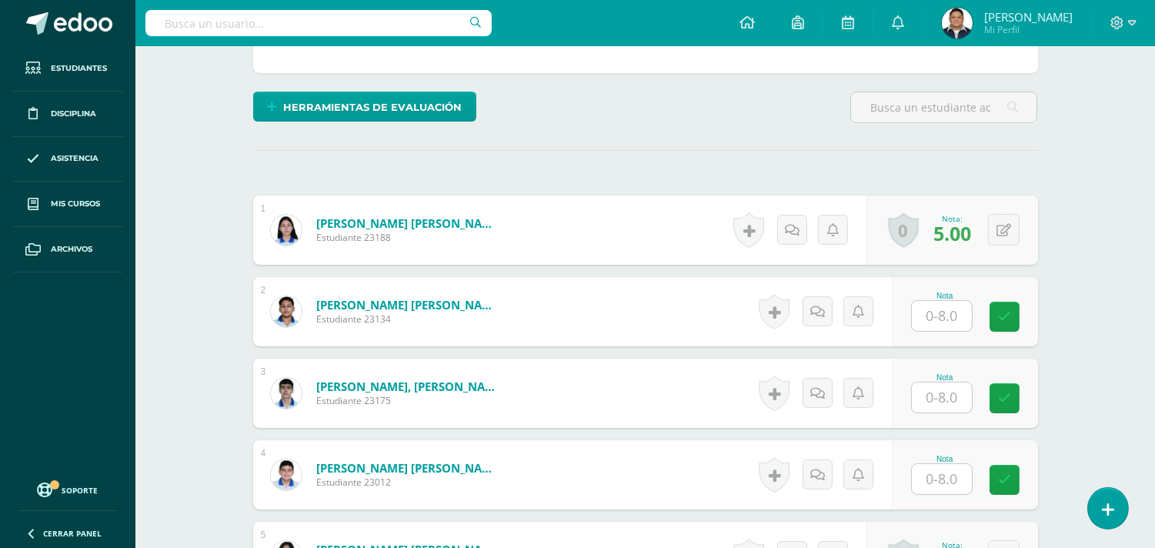
scroll to position [340, 0]
click at [959, 313] on input "text" at bounding box center [942, 315] width 60 height 30
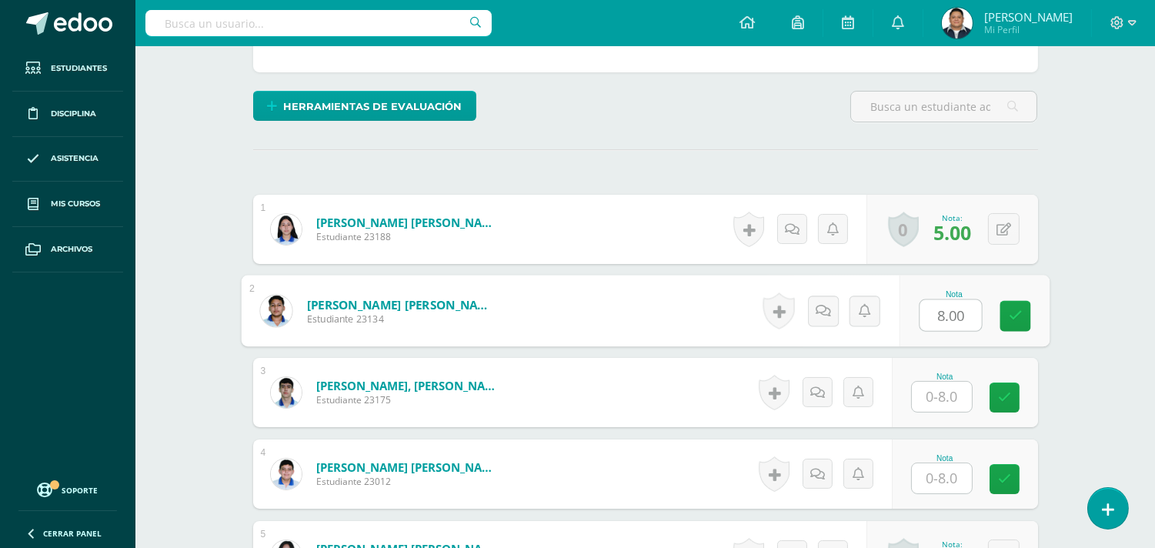
type input "8.00"
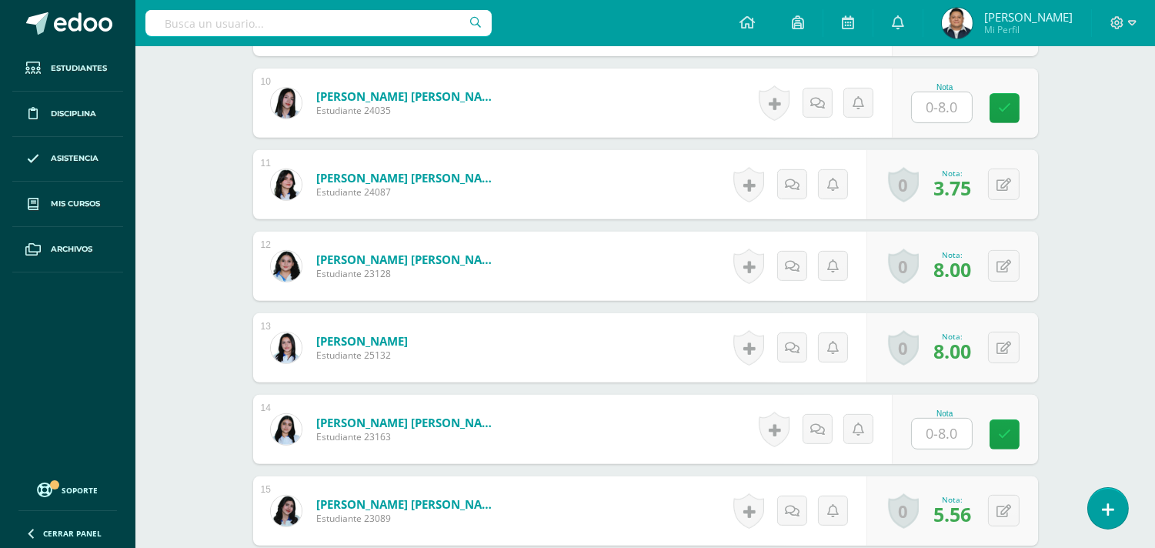
scroll to position [1280, 0]
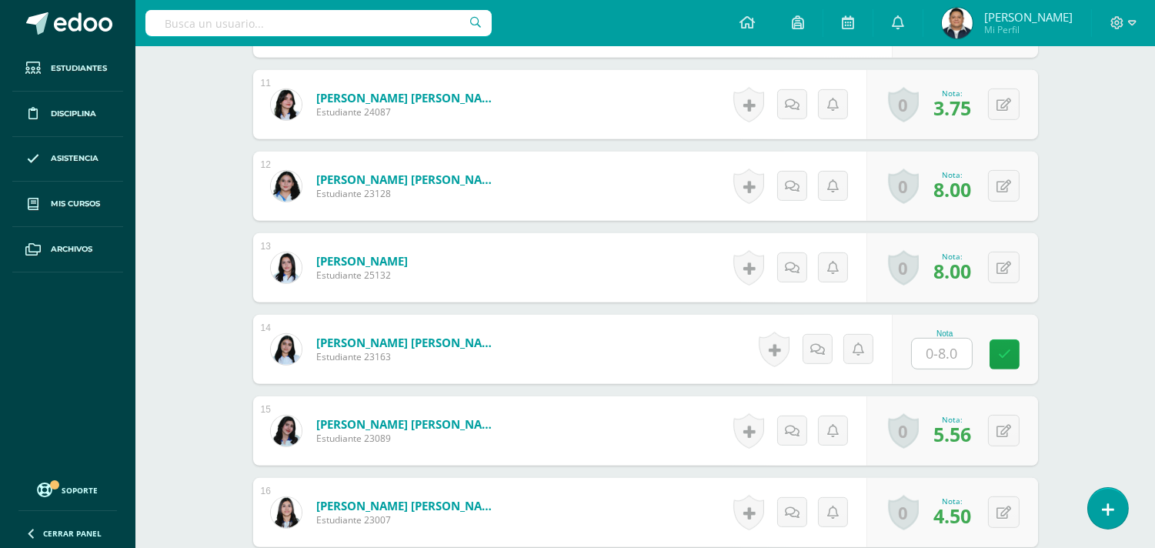
click at [945, 355] on input "text" at bounding box center [942, 354] width 60 height 30
type input "7.50"
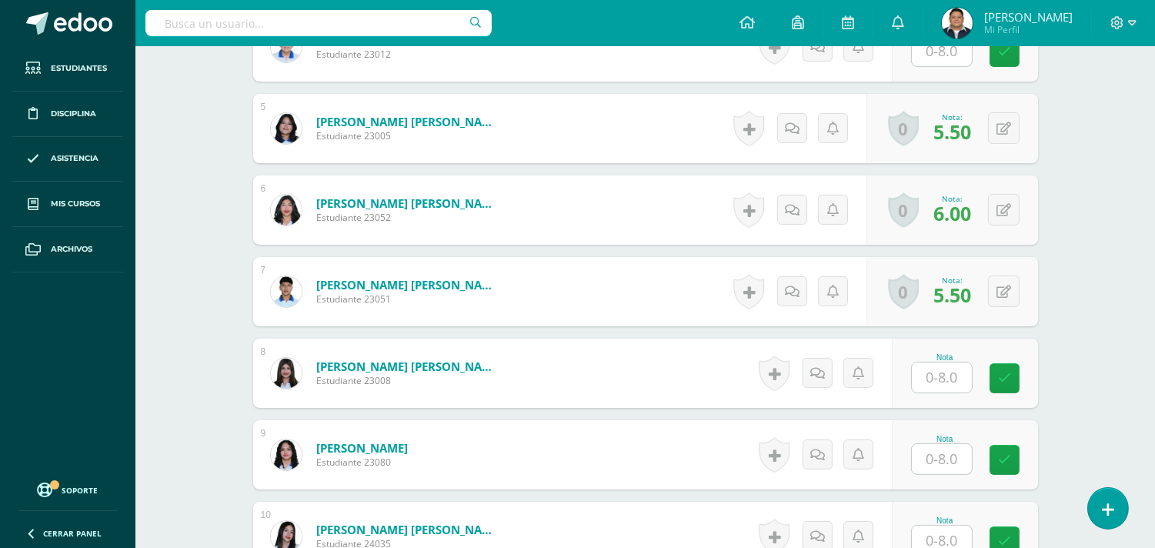
scroll to position [852, 0]
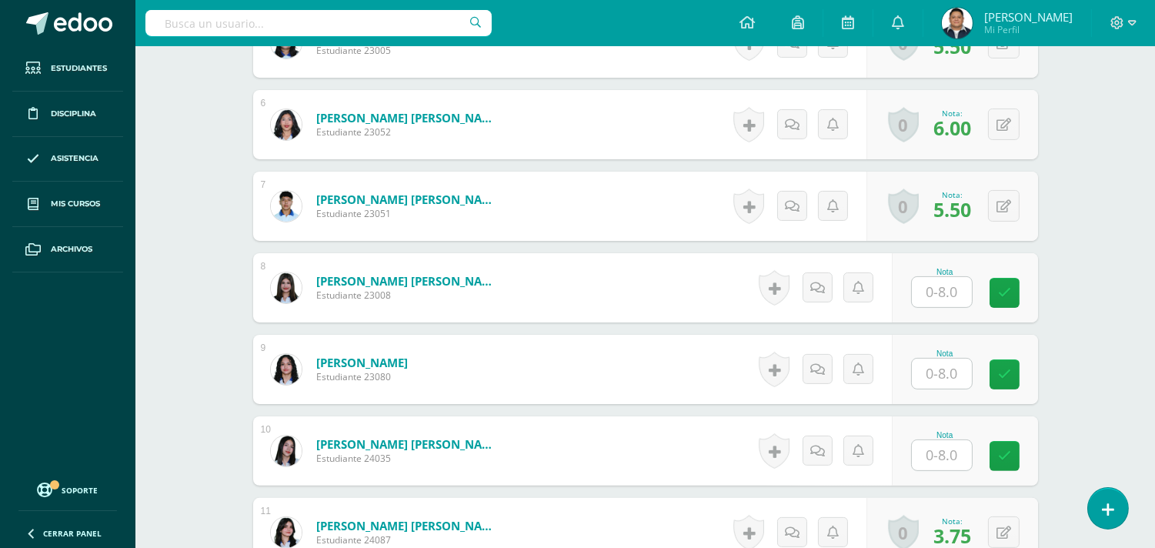
click at [974, 459] on div "Nota" at bounding box center [945, 451] width 68 height 40
click at [955, 458] on input "text" at bounding box center [942, 455] width 60 height 30
type input "8.00"
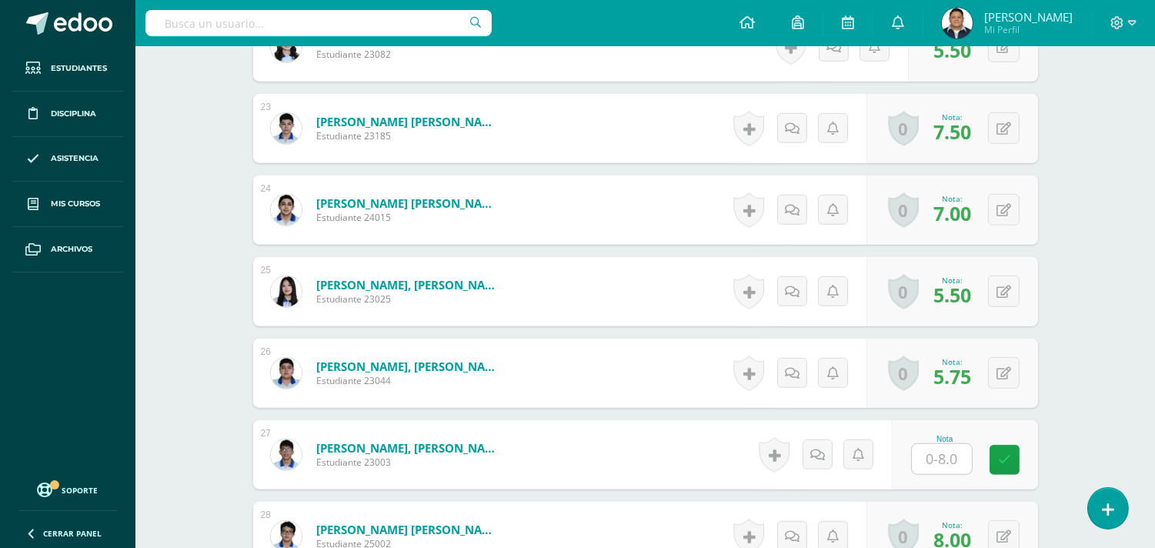
scroll to position [2391, 0]
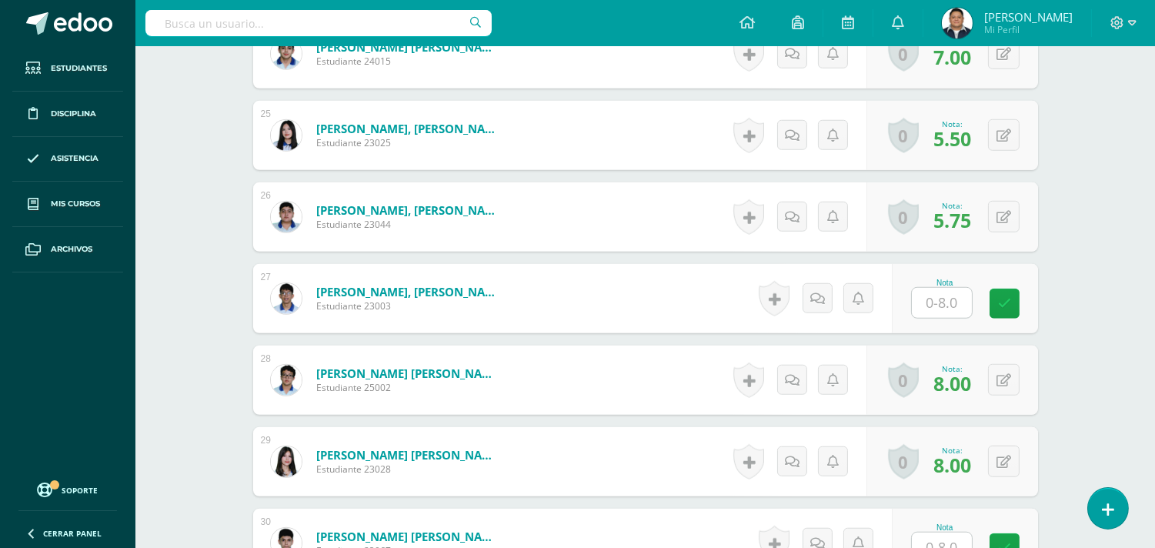
click at [940, 295] on input "text" at bounding box center [942, 303] width 60 height 30
type input "2.50"
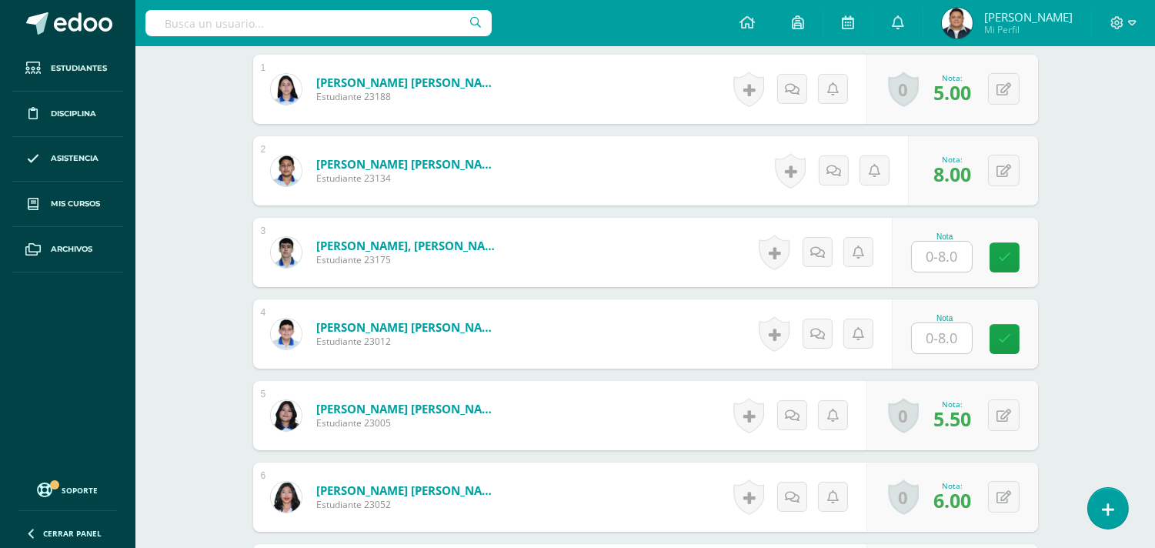
scroll to position [511, 0]
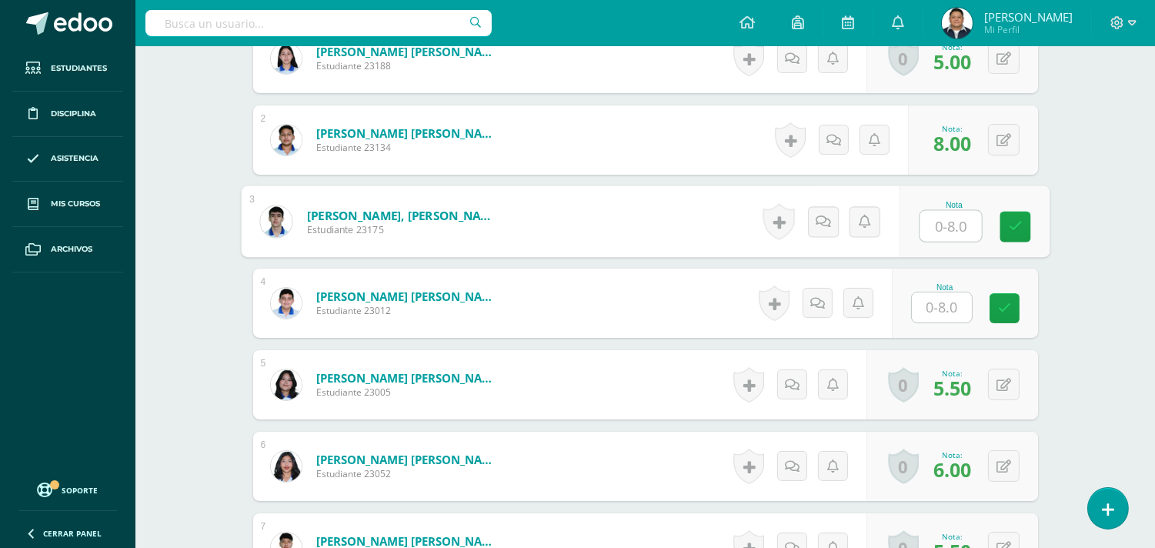
click at [947, 235] on input "text" at bounding box center [950, 226] width 62 height 31
type input "8.00"
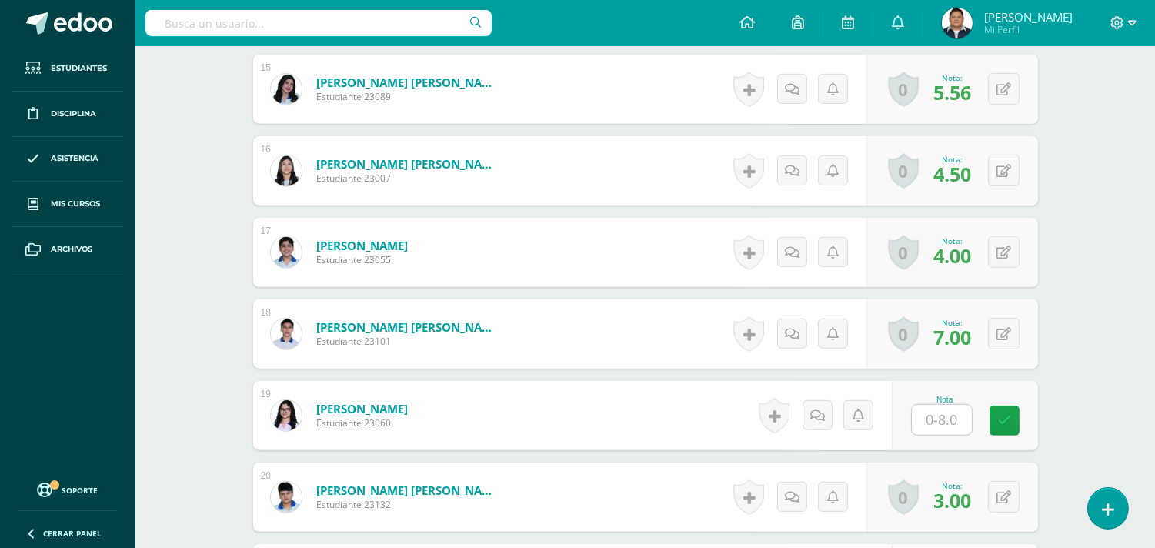
scroll to position [1708, 0]
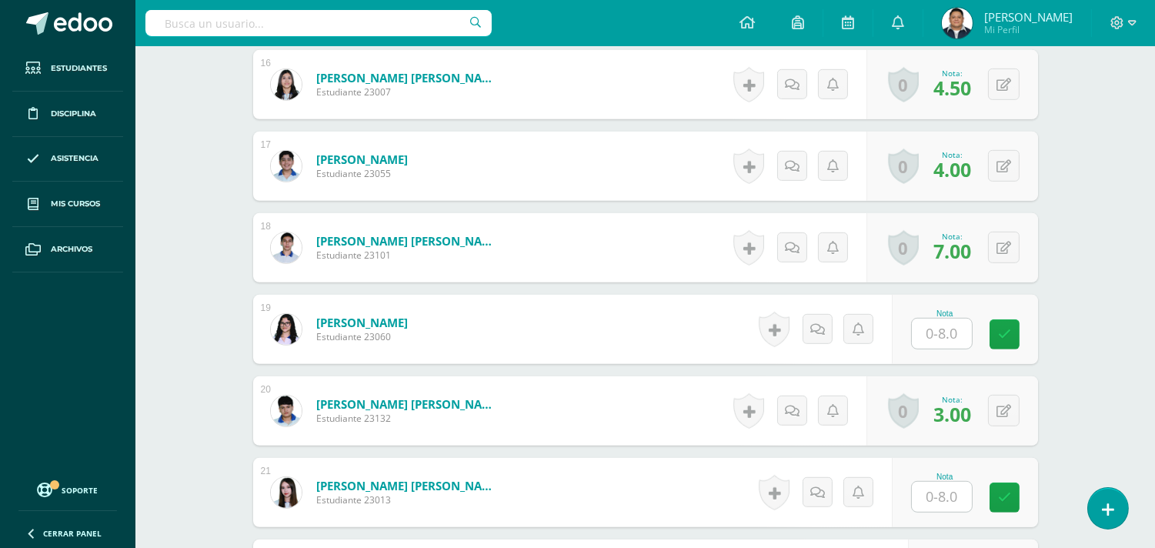
click at [954, 325] on input "text" at bounding box center [942, 334] width 60 height 30
type input "8.00"
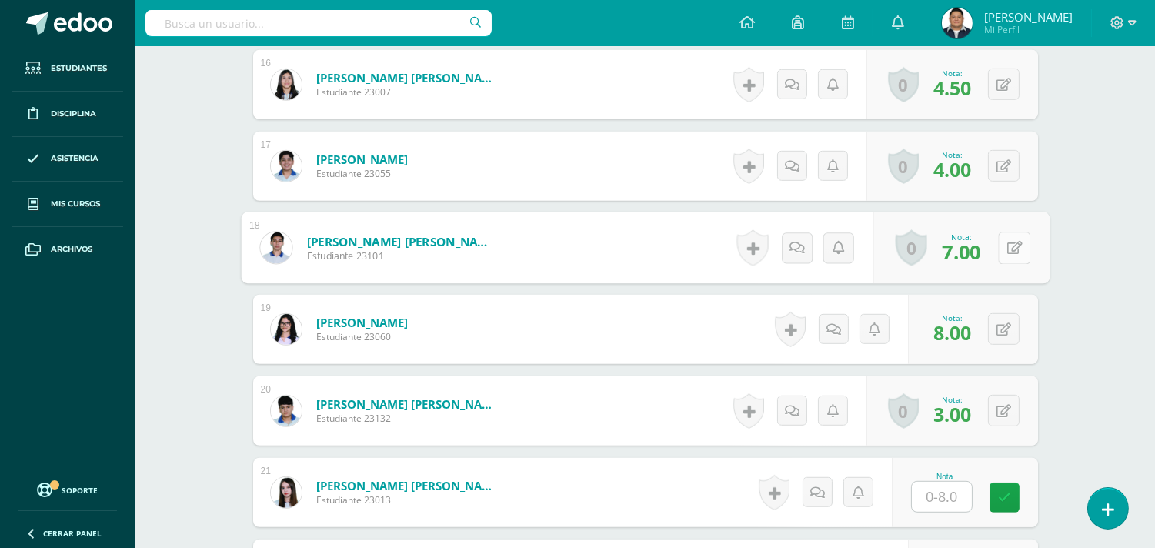
click at [998, 260] on button at bounding box center [1014, 248] width 32 height 32
type input "8.00"
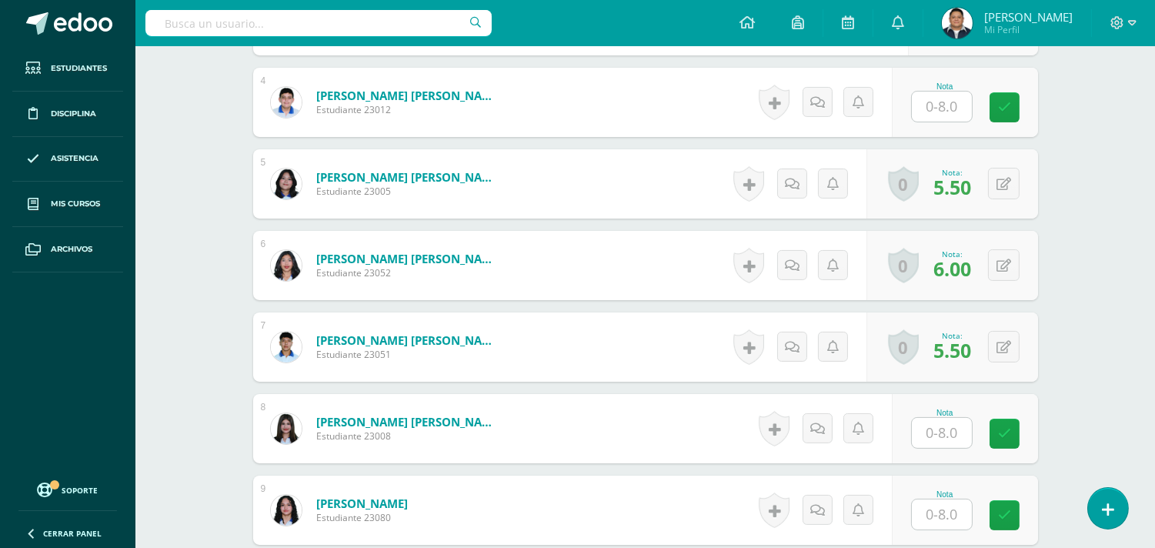
scroll to position [541, 0]
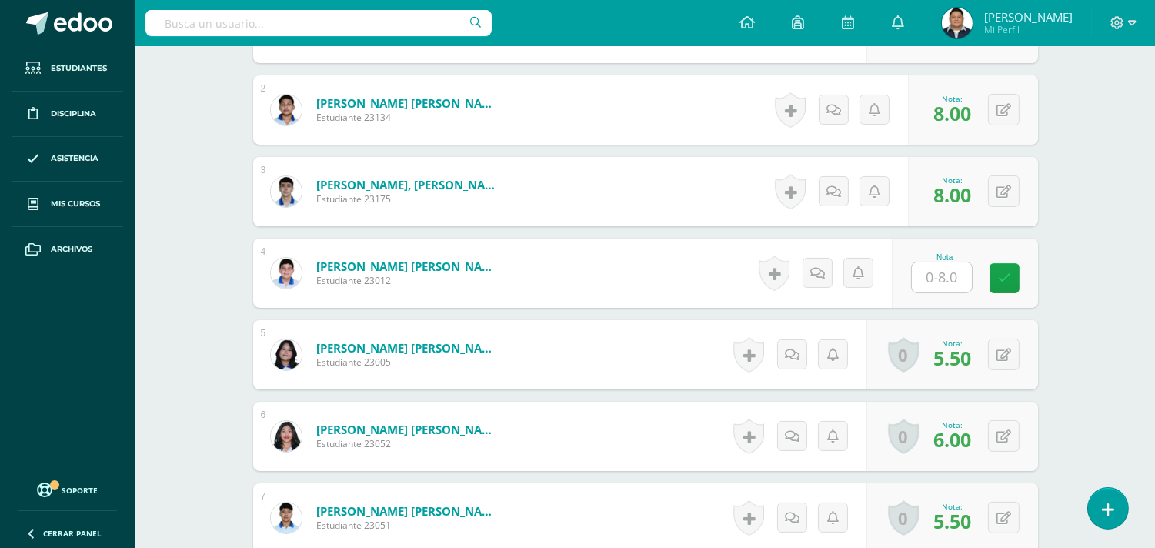
click at [941, 272] on input "text" at bounding box center [942, 277] width 60 height 30
type input "0"
click at [846, 275] on link at bounding box center [834, 273] width 30 height 30
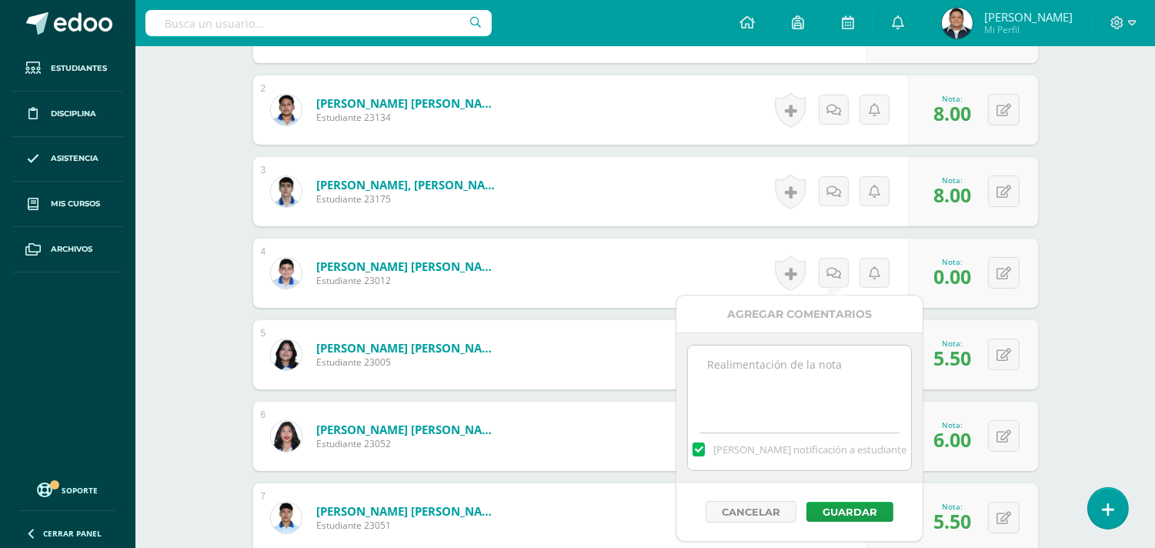
click at [748, 447] on span "Mandar notificación a estudiante" at bounding box center [809, 449] width 193 height 14
click at [0, 0] on input "Mandar notificación a estudiante" at bounding box center [0, 0] width 0 height 0
click at [767, 389] on textarea at bounding box center [799, 383] width 222 height 77
type textarea "a"
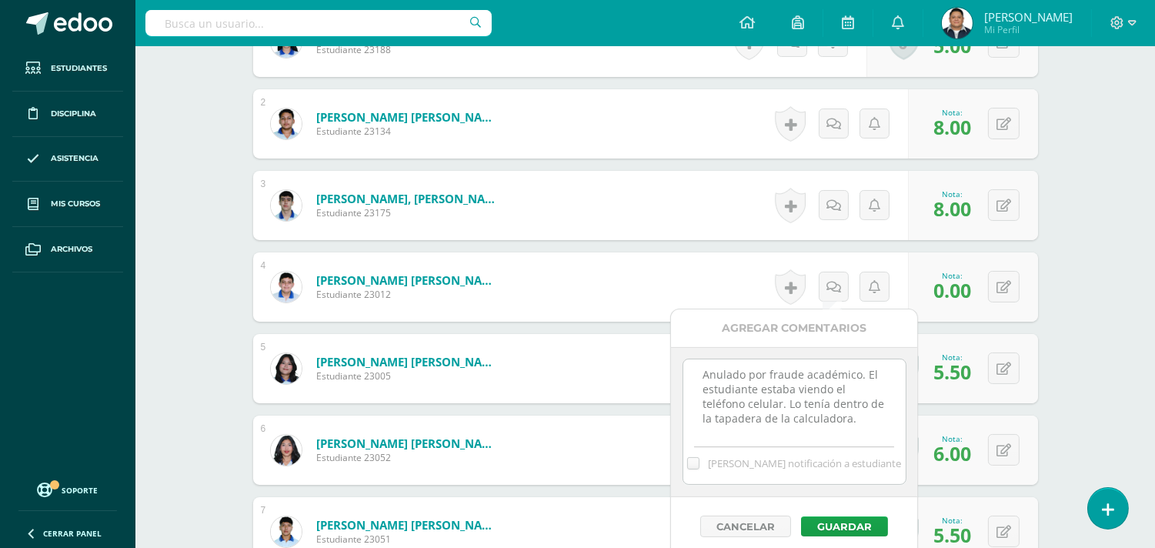
scroll to position [626, 0]
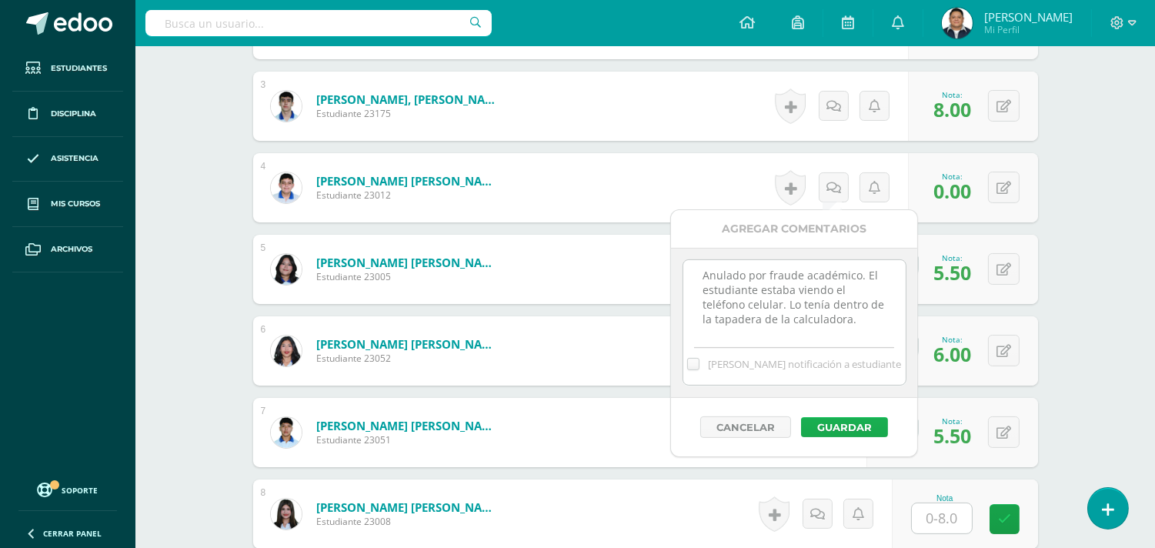
type textarea "Anulado por fraude académico. El estudiante estaba viendo el teléfono celular. …"
click at [851, 422] on button "Guardar" at bounding box center [844, 427] width 87 height 20
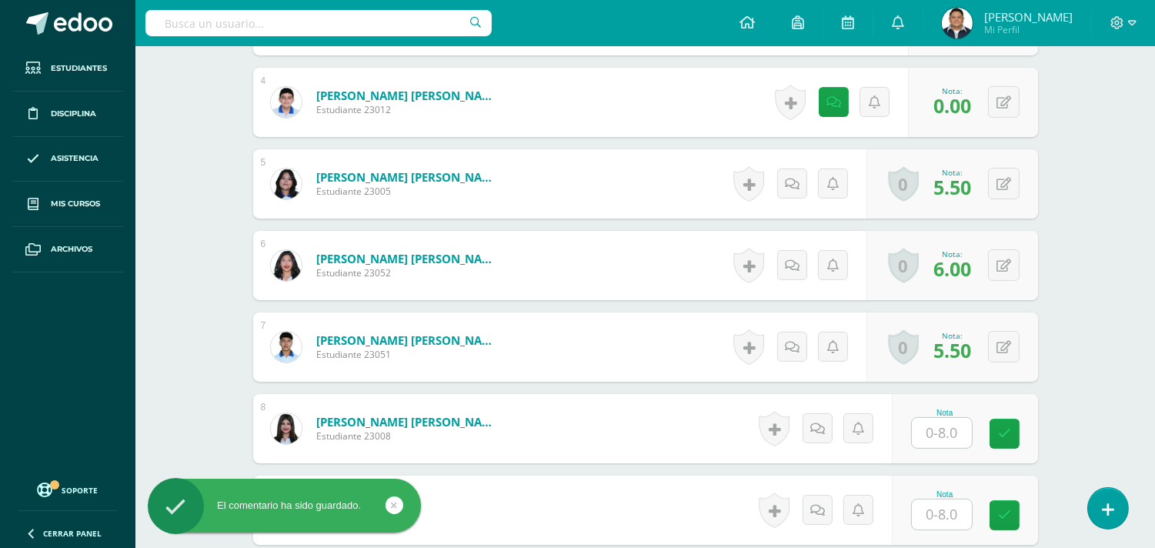
scroll to position [797, 0]
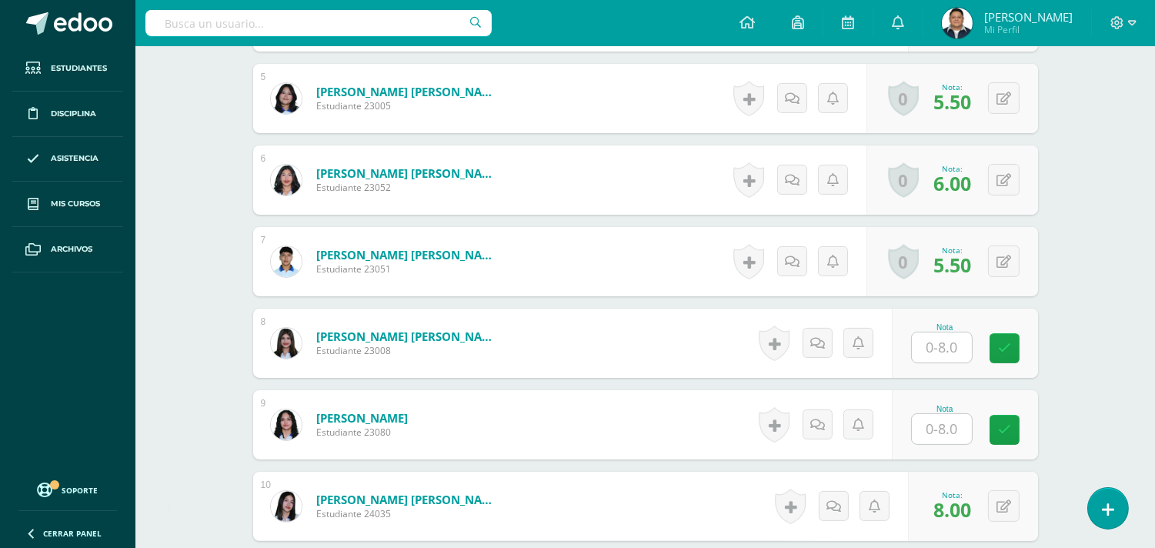
click at [919, 344] on input "text" at bounding box center [942, 347] width 60 height 30
type input "0.00"
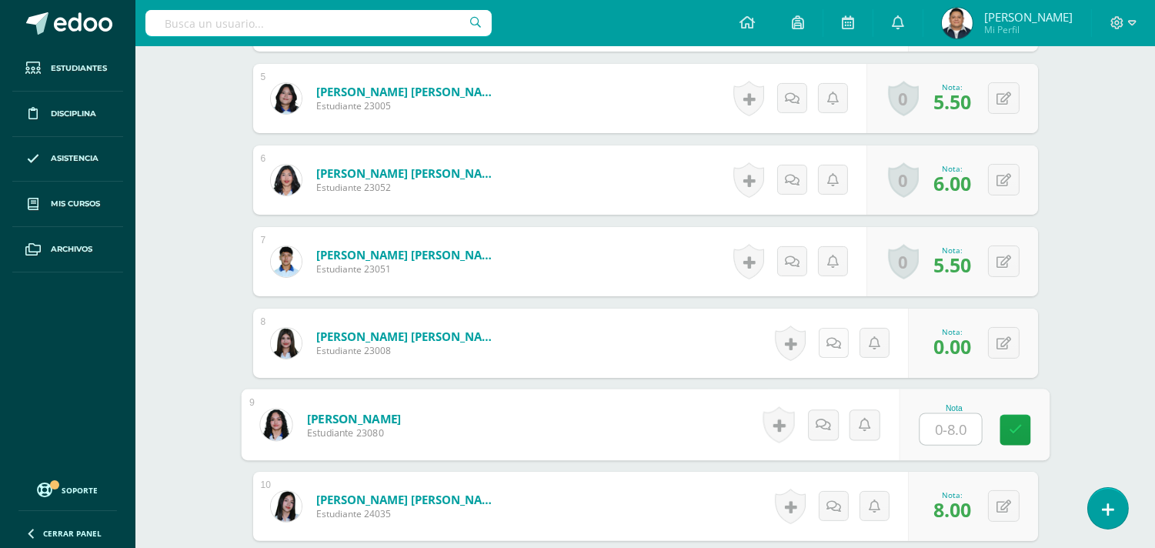
click at [837, 345] on icon at bounding box center [833, 343] width 15 height 13
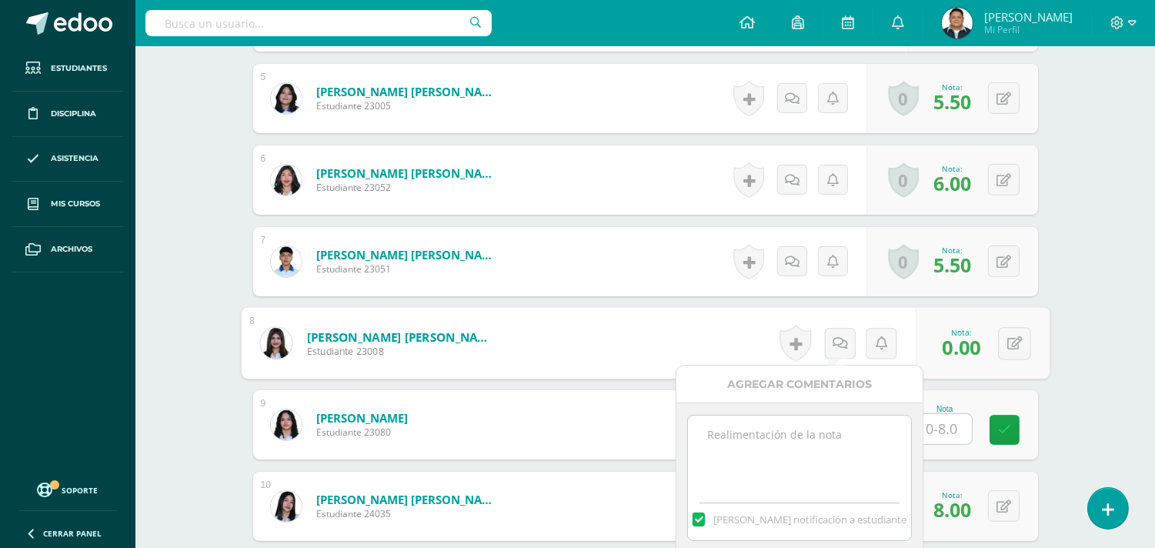
click at [810, 423] on textarea at bounding box center [799, 453] width 222 height 77
click at [759, 519] on span "Mandar notificación a estudiante" at bounding box center [809, 519] width 193 height 14
click at [0, 0] on input "Mandar notificación a estudiante" at bounding box center [0, 0] width 0 height 0
click at [748, 458] on textarea at bounding box center [799, 453] width 222 height 77
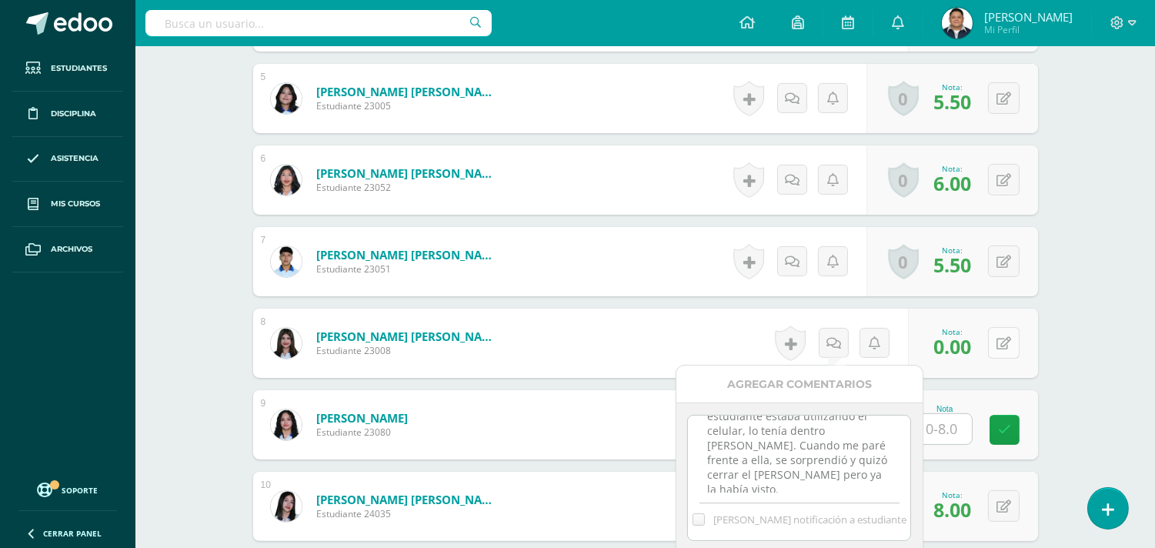
scroll to position [882, 0]
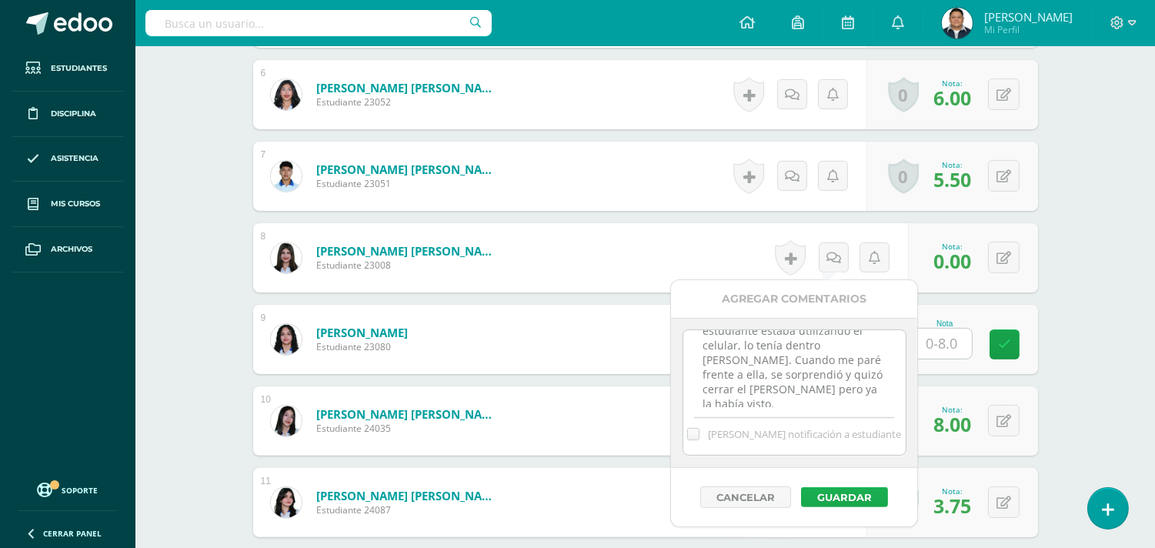
type textarea "Anulado por fraude académico. La estudiante estaba utilizando el celular, lo te…"
click at [858, 502] on button "Guardar" at bounding box center [844, 497] width 87 height 20
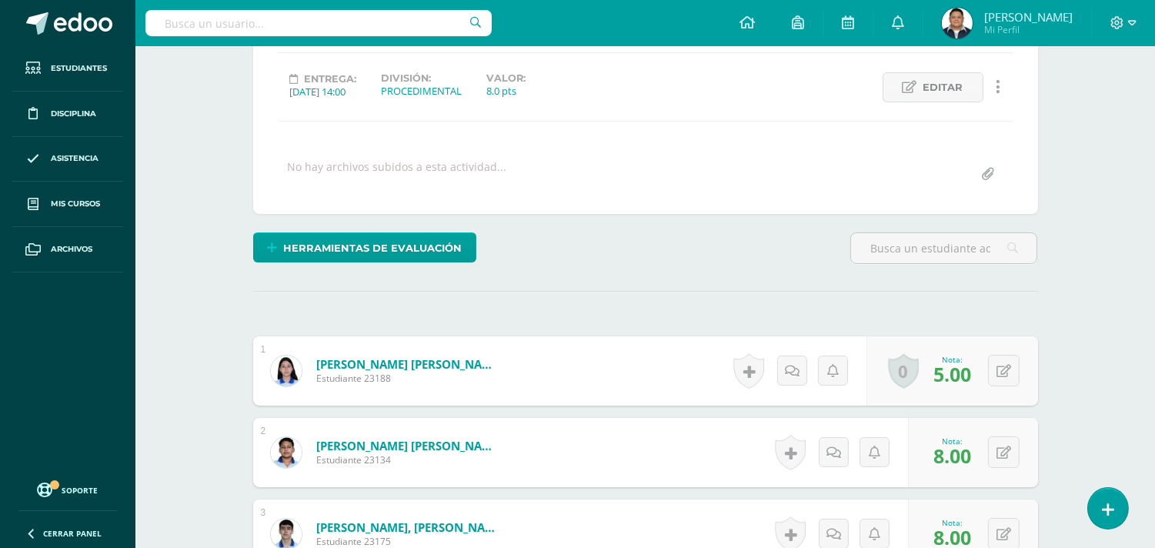
scroll to position [0, 0]
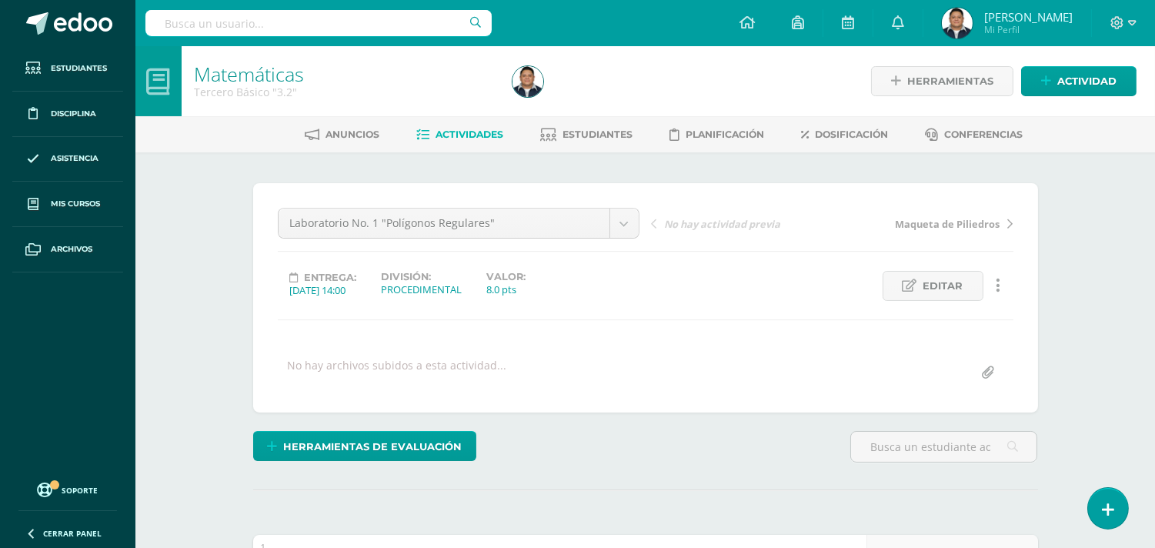
click at [560, 147] on div "Anuncios Actividades Estudiantes Planificación Dosificación Conferencias" at bounding box center [663, 134] width 1056 height 36
click at [562, 145] on link "Estudiantes" at bounding box center [586, 134] width 92 height 25
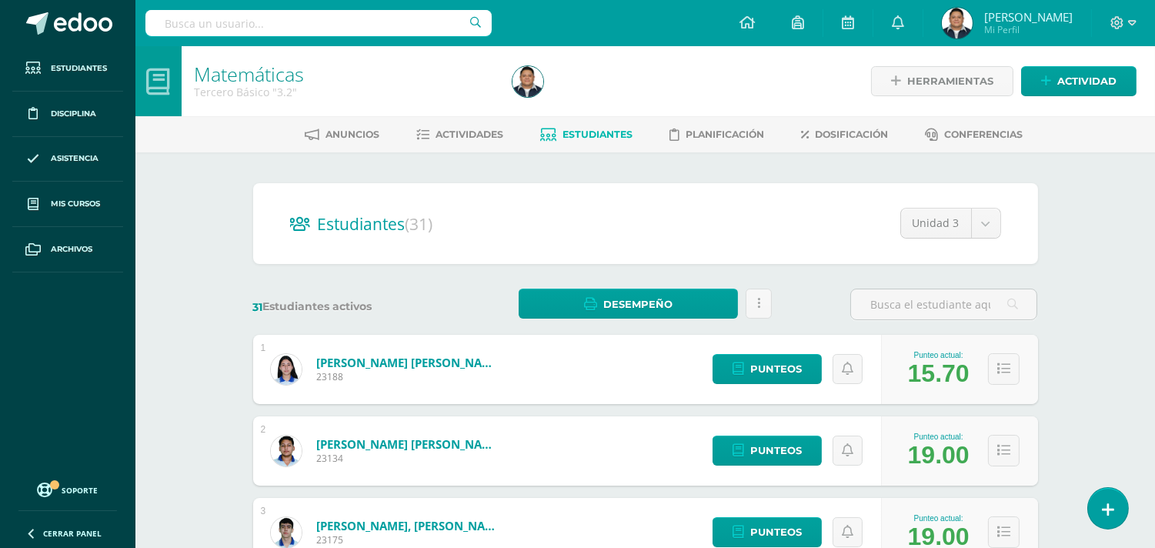
drag, startPoint x: 200, startPoint y: 212, endPoint x: 177, endPoint y: 226, distance: 26.9
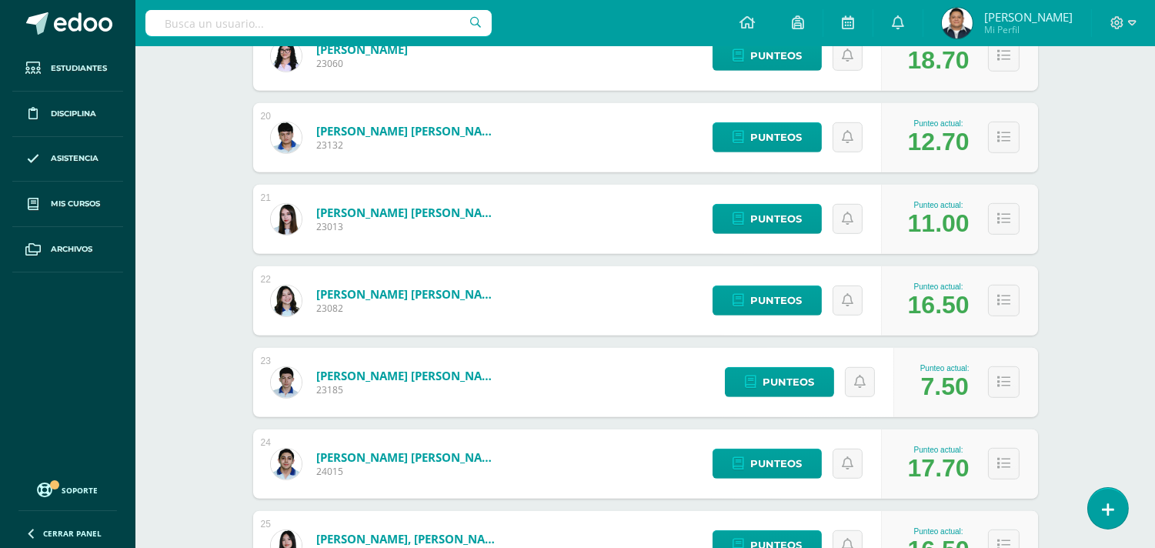
scroll to position [1880, 0]
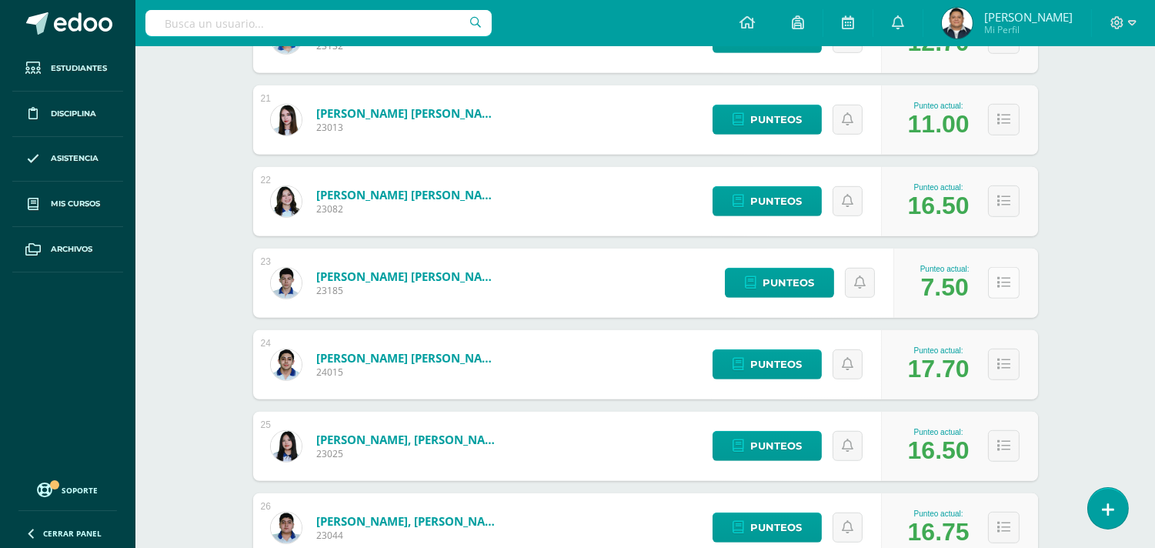
click at [1013, 285] on button at bounding box center [1004, 283] width 32 height 32
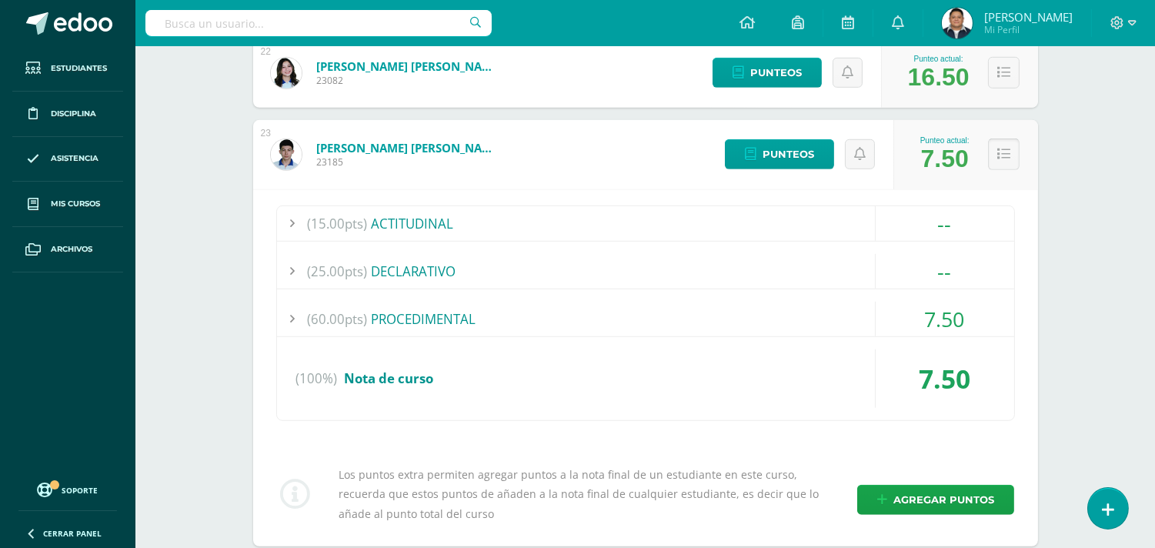
scroll to position [2051, 0]
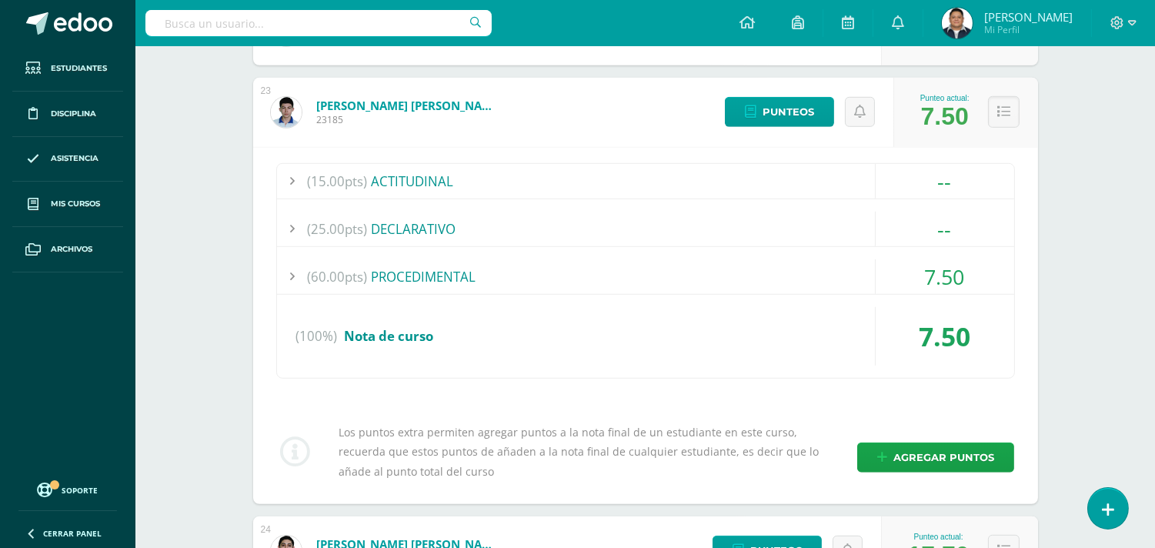
click at [408, 268] on div "(60.00pts) PROCEDIMENTAL" at bounding box center [645, 276] width 737 height 35
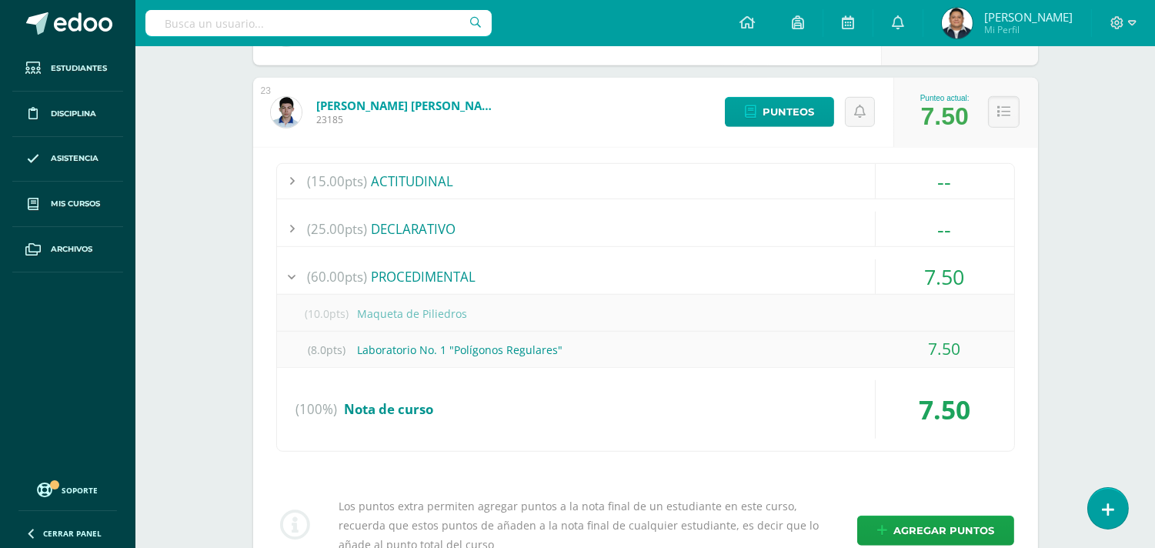
click at [1013, 126] on div "Punteo actual: 7.50" at bounding box center [965, 112] width 145 height 69
click at [1012, 123] on button at bounding box center [1004, 112] width 32 height 32
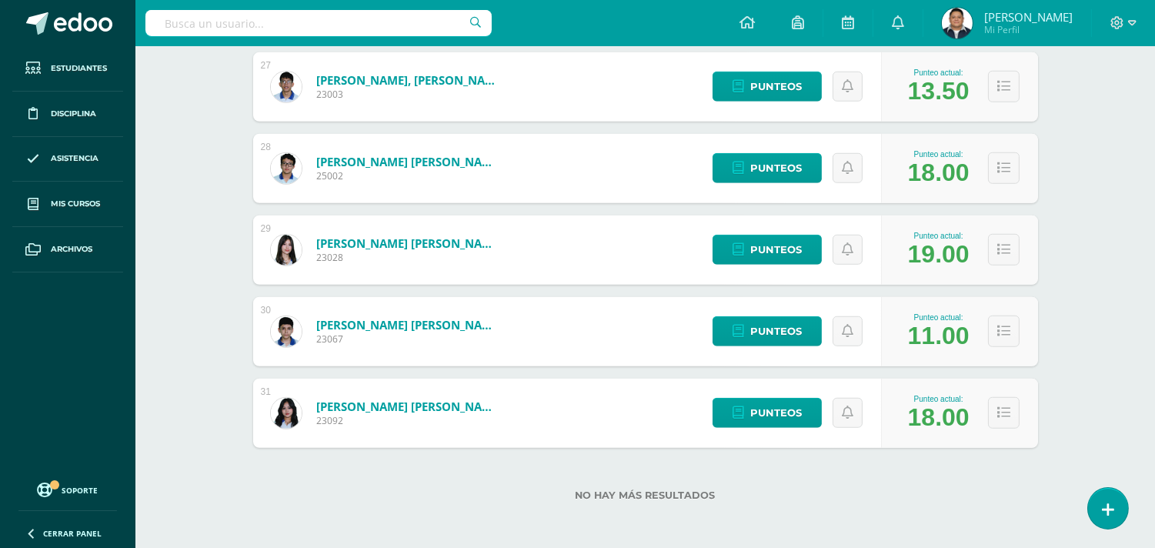
scroll to position [2403, 0]
